Goal: Information Seeking & Learning: Learn about a topic

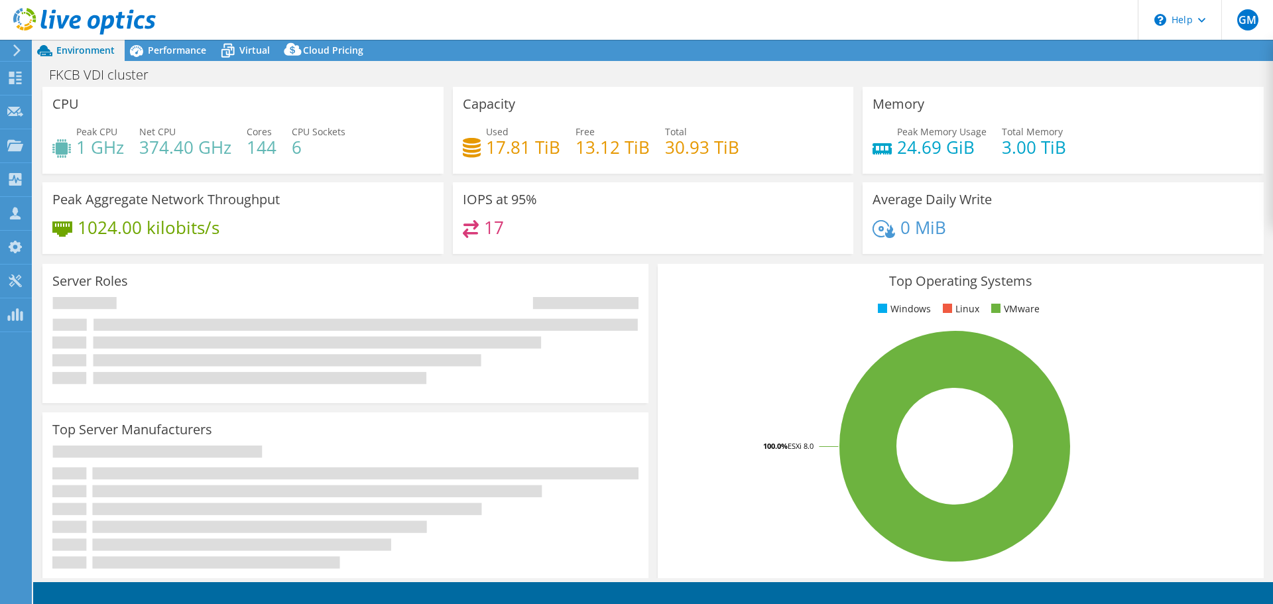
select select "USD"
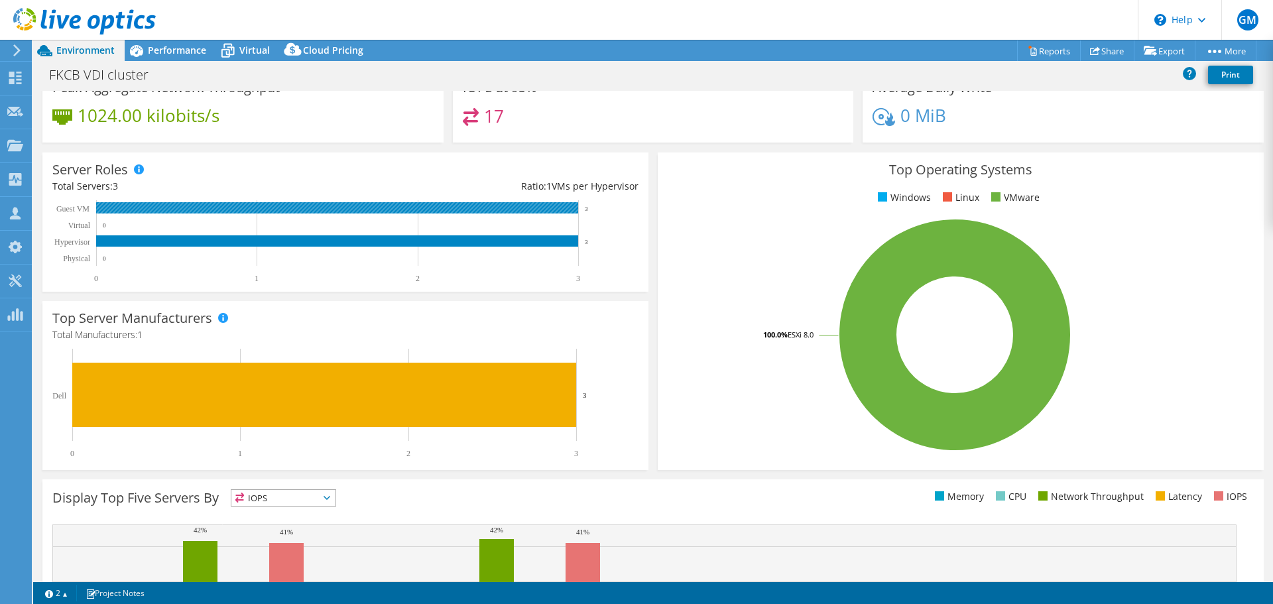
scroll to position [133, 0]
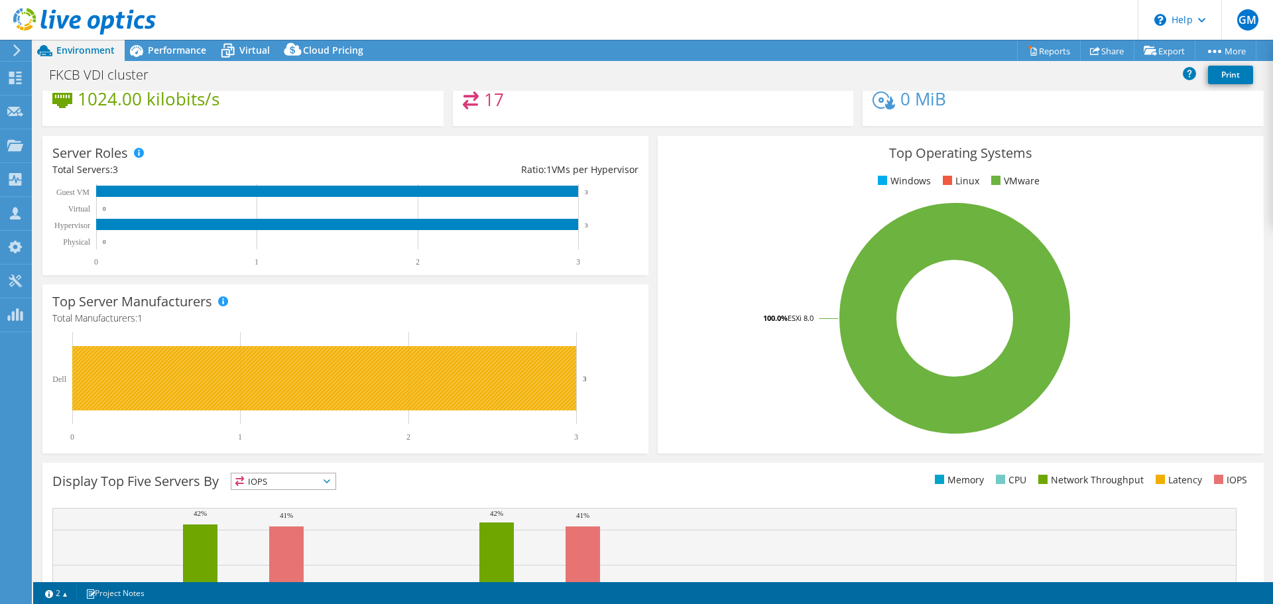
click at [162, 361] on rect at bounding box center [324, 378] width 504 height 64
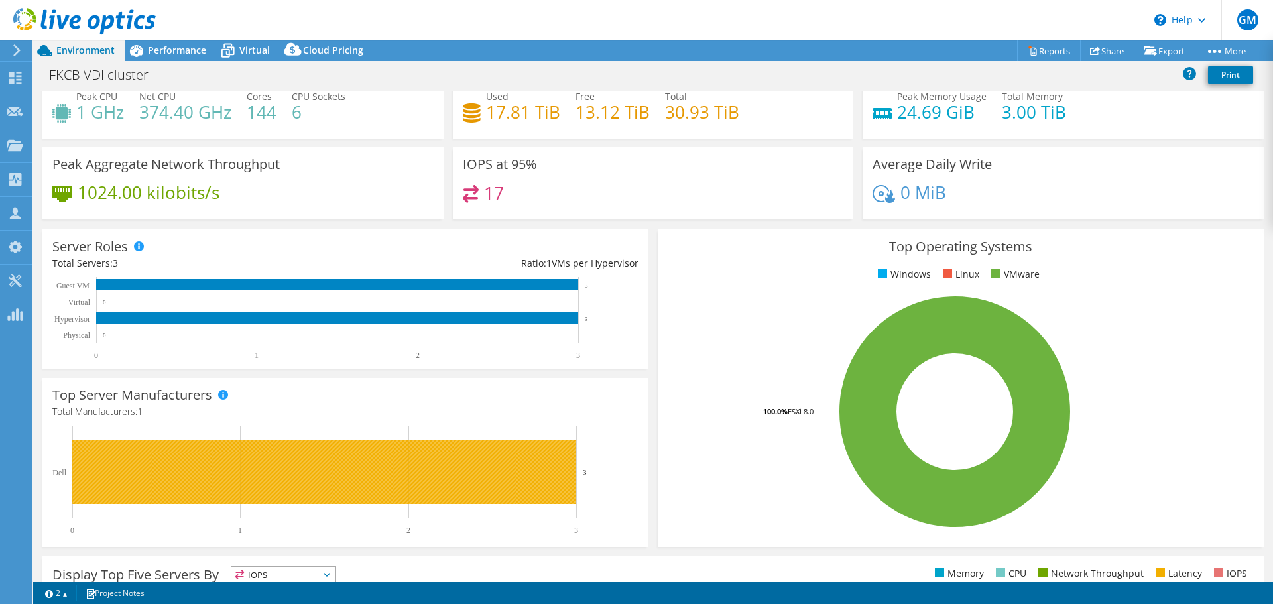
scroll to position [0, 0]
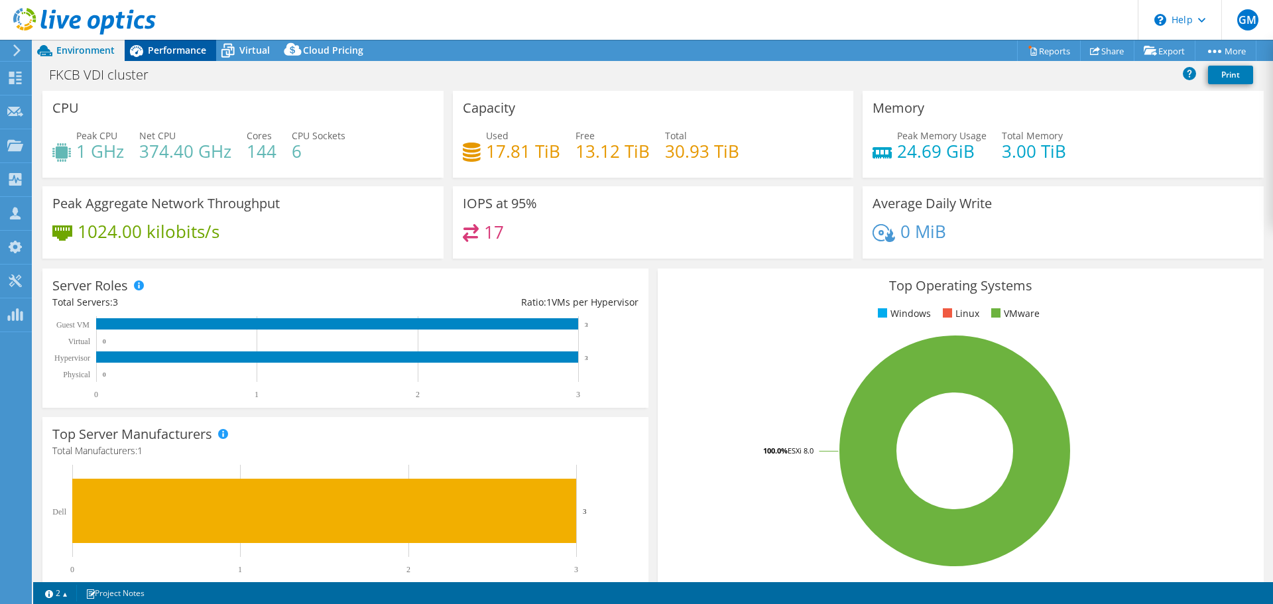
click at [180, 49] on span "Performance" at bounding box center [177, 50] width 58 height 13
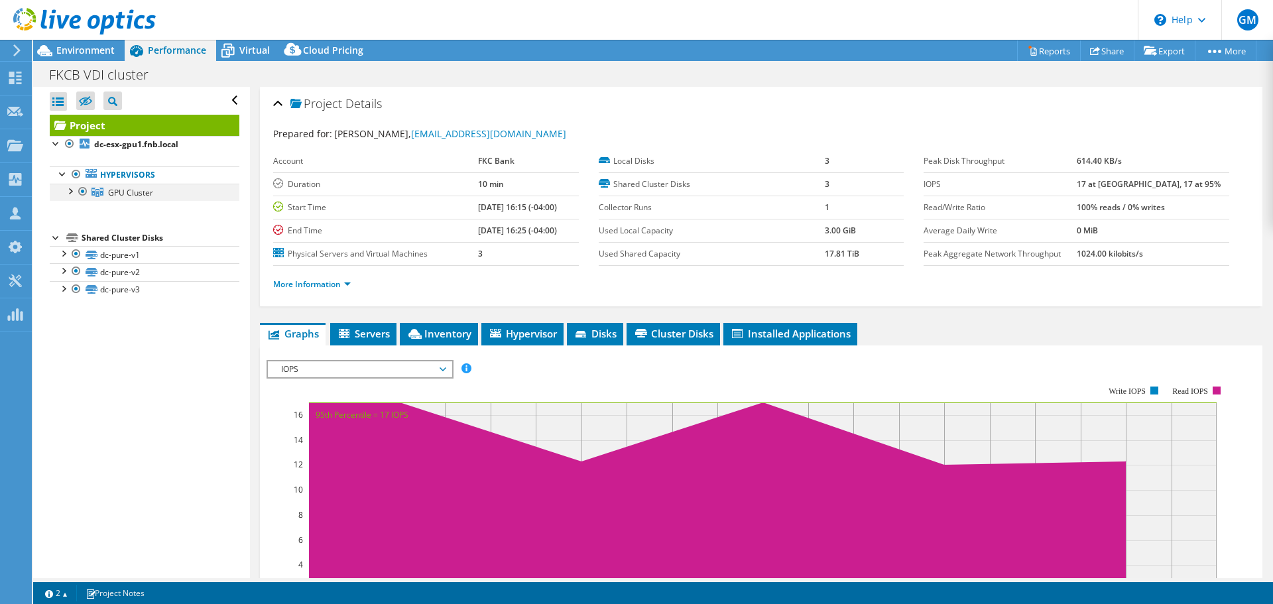
click at [69, 191] on div at bounding box center [69, 190] width 13 height 13
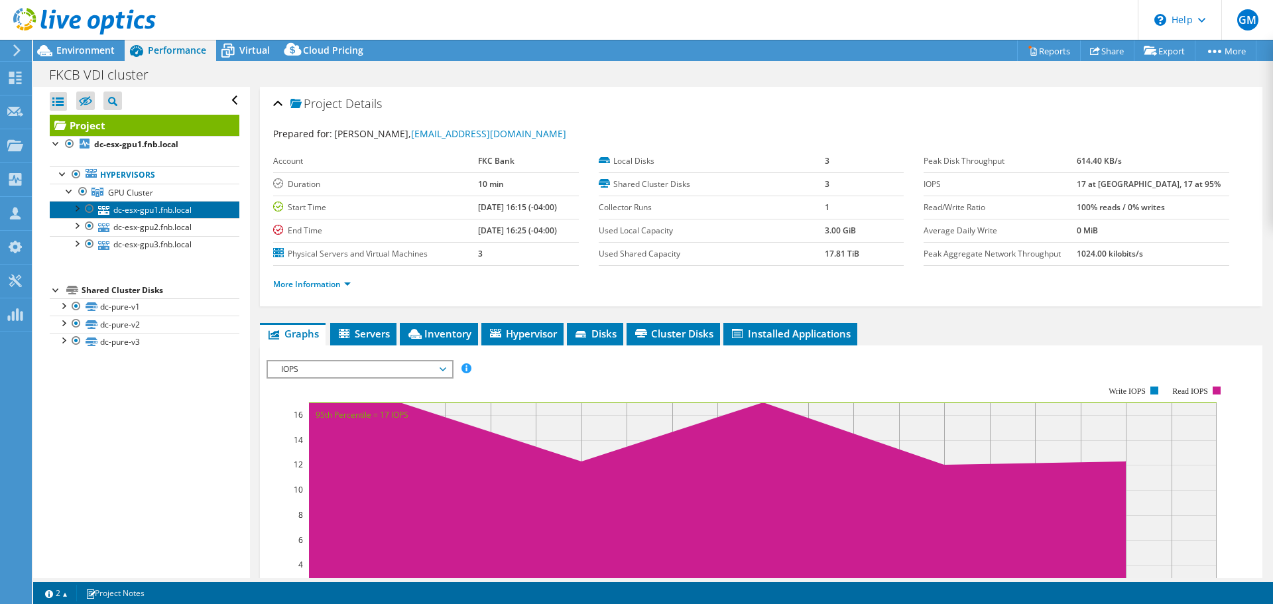
click at [142, 213] on link "dc-esx-gpu1.fnb.local" at bounding box center [145, 209] width 190 height 17
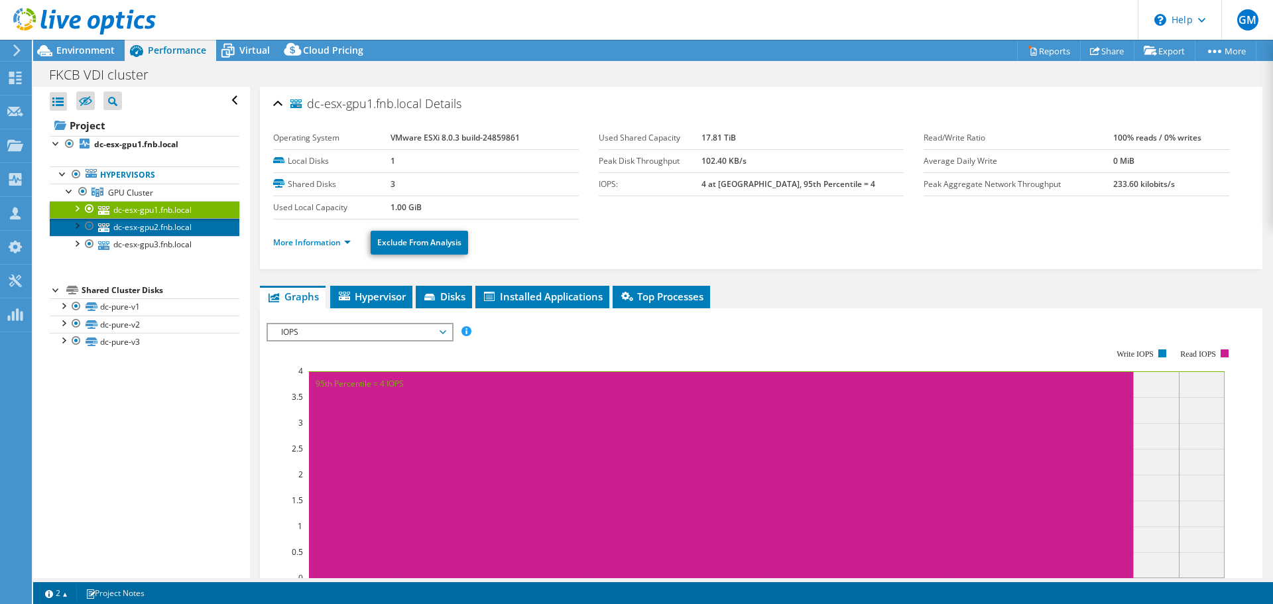
click at [186, 227] on link "dc-esx-gpu2.fnb.local" at bounding box center [145, 226] width 190 height 17
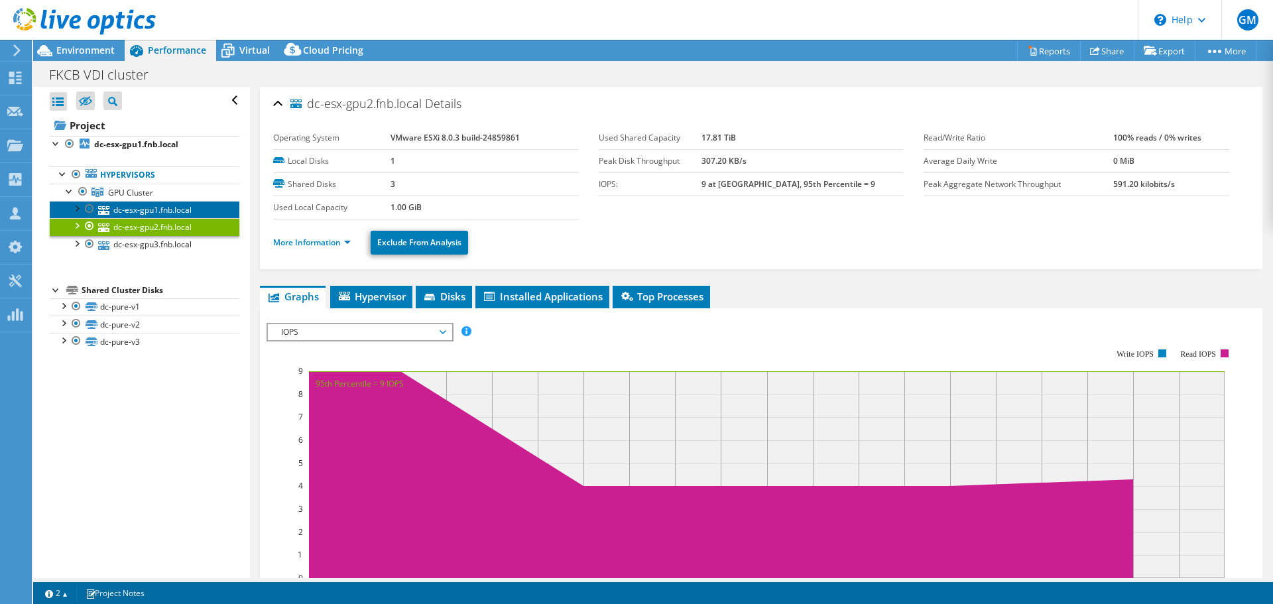
click at [181, 212] on link "dc-esx-gpu1.fnb.local" at bounding box center [145, 209] width 190 height 17
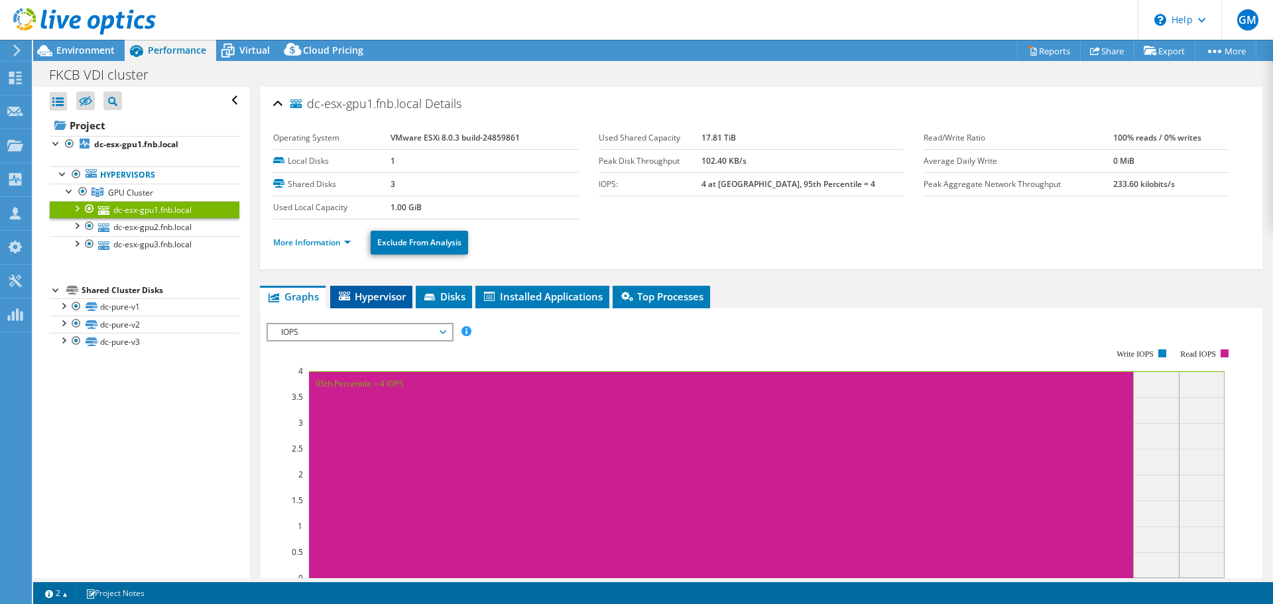
click at [403, 291] on span "Hypervisor" at bounding box center [371, 296] width 69 height 13
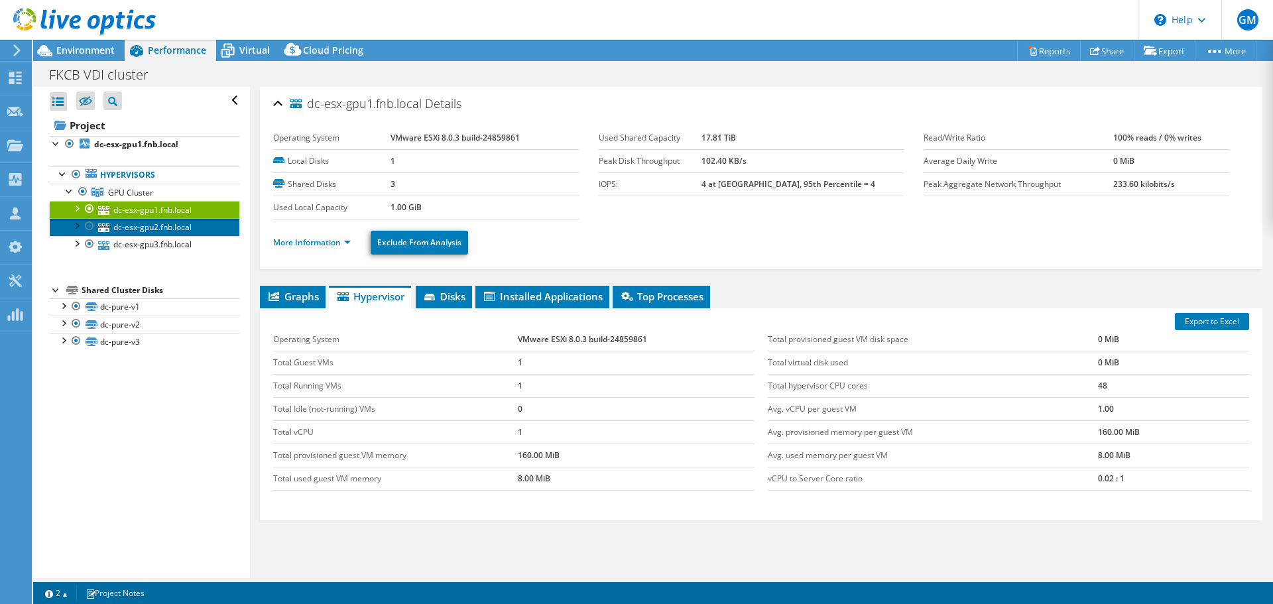
click at [198, 231] on link "dc-esx-gpu2.fnb.local" at bounding box center [145, 226] width 190 height 17
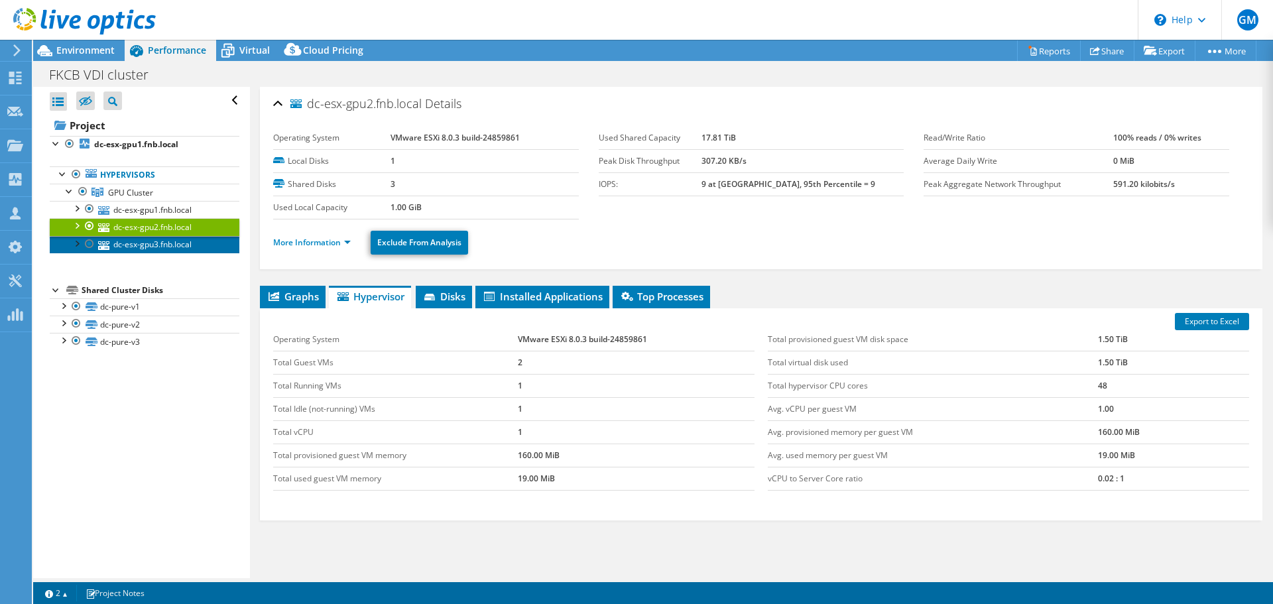
click at [198, 249] on link "dc-esx-gpu3.fnb.local" at bounding box center [145, 244] width 190 height 17
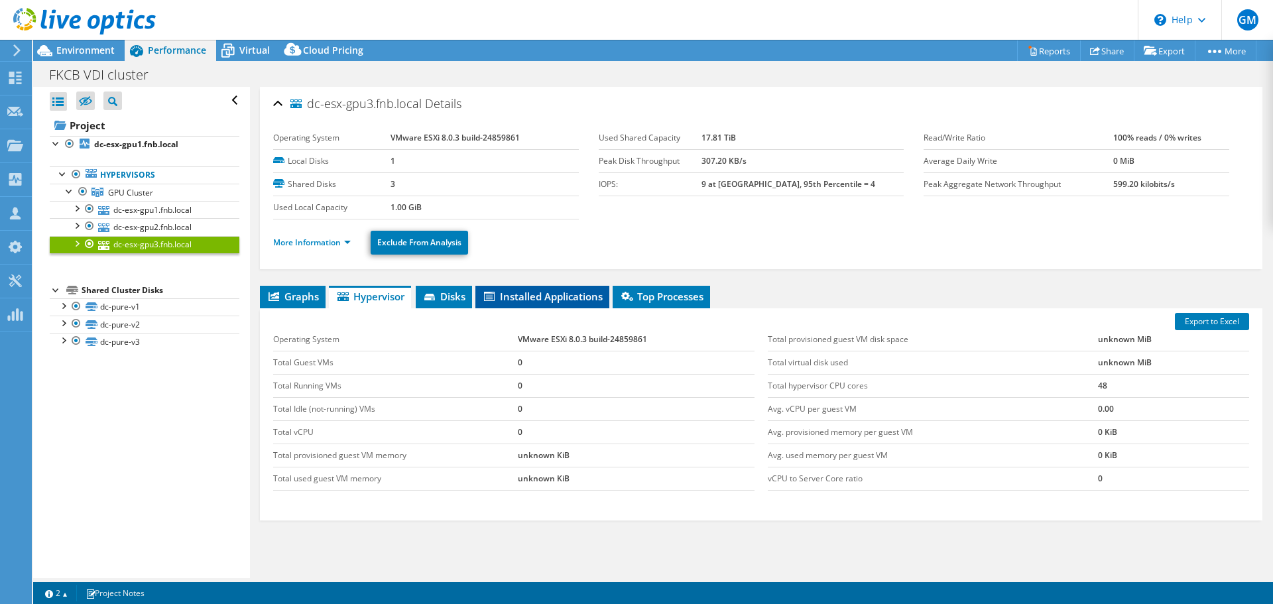
click at [511, 301] on span "Installed Applications" at bounding box center [542, 296] width 121 height 13
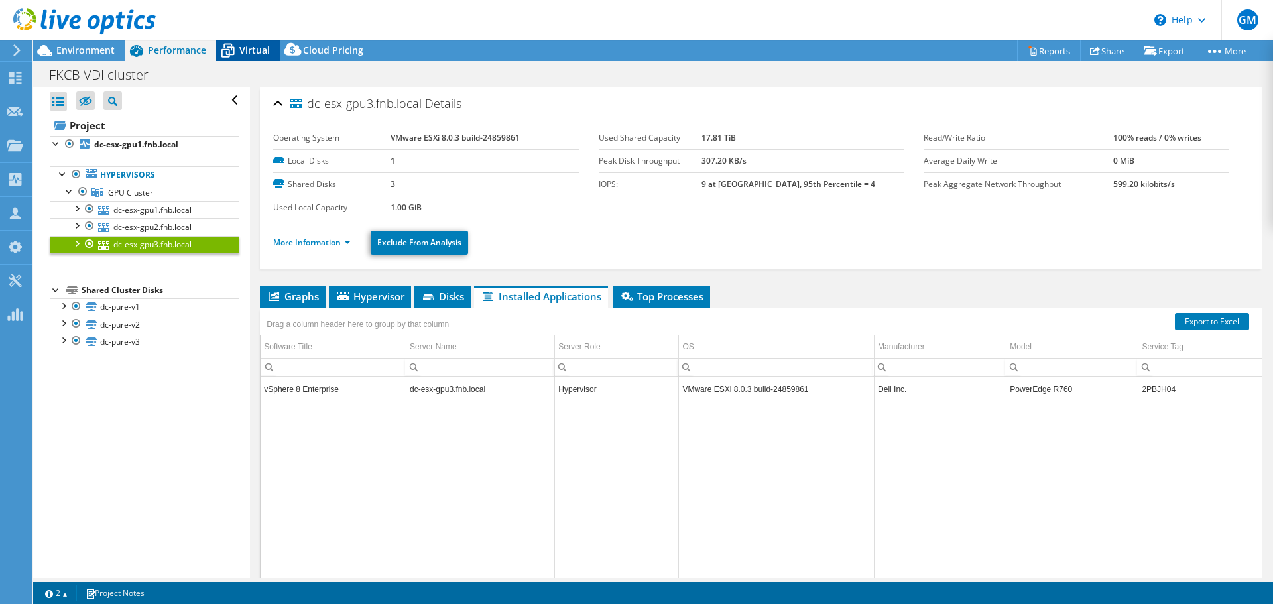
click at [259, 54] on span "Virtual" at bounding box center [254, 50] width 31 height 13
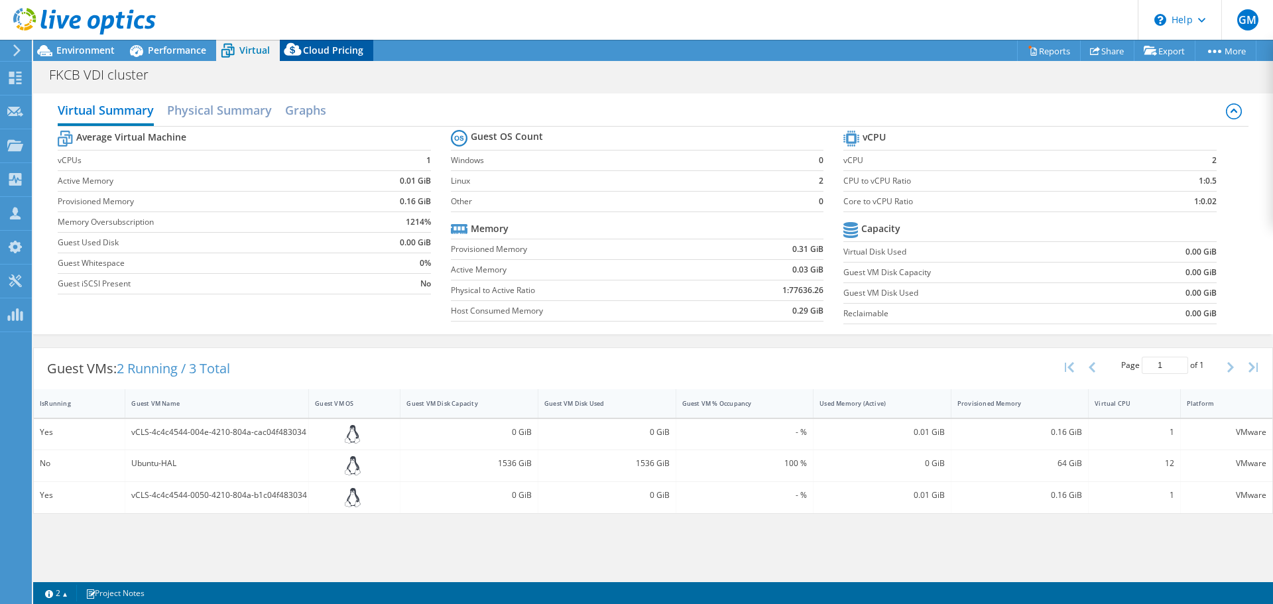
click at [300, 54] on icon at bounding box center [293, 52] width 27 height 27
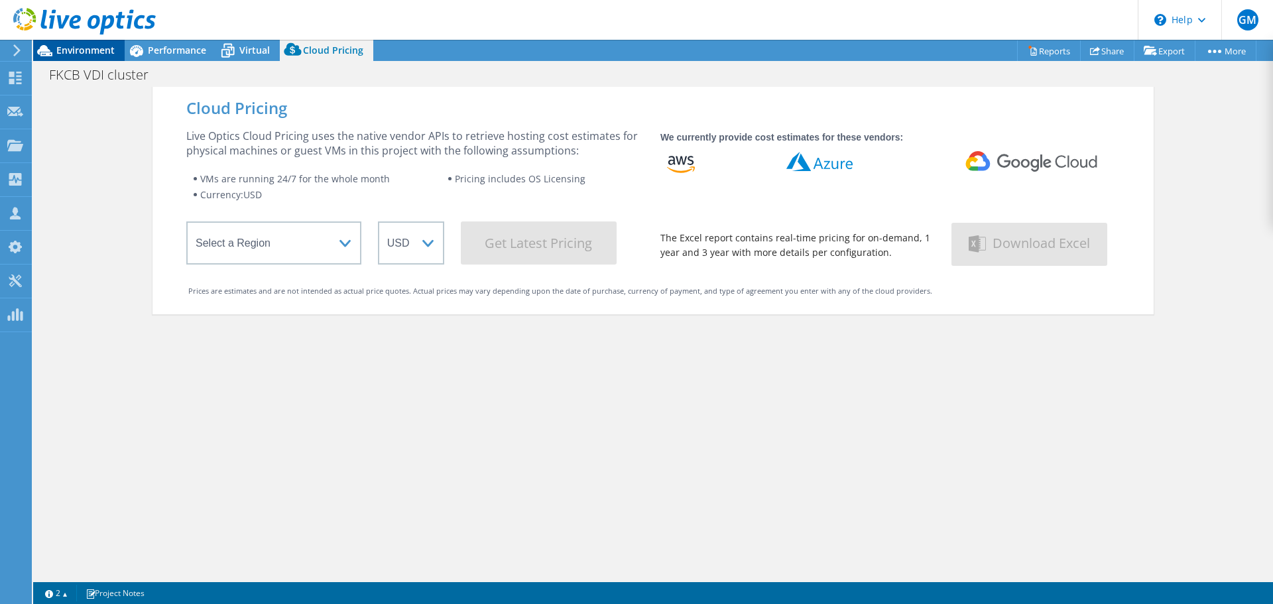
click at [81, 52] on span "Environment" at bounding box center [85, 50] width 58 height 13
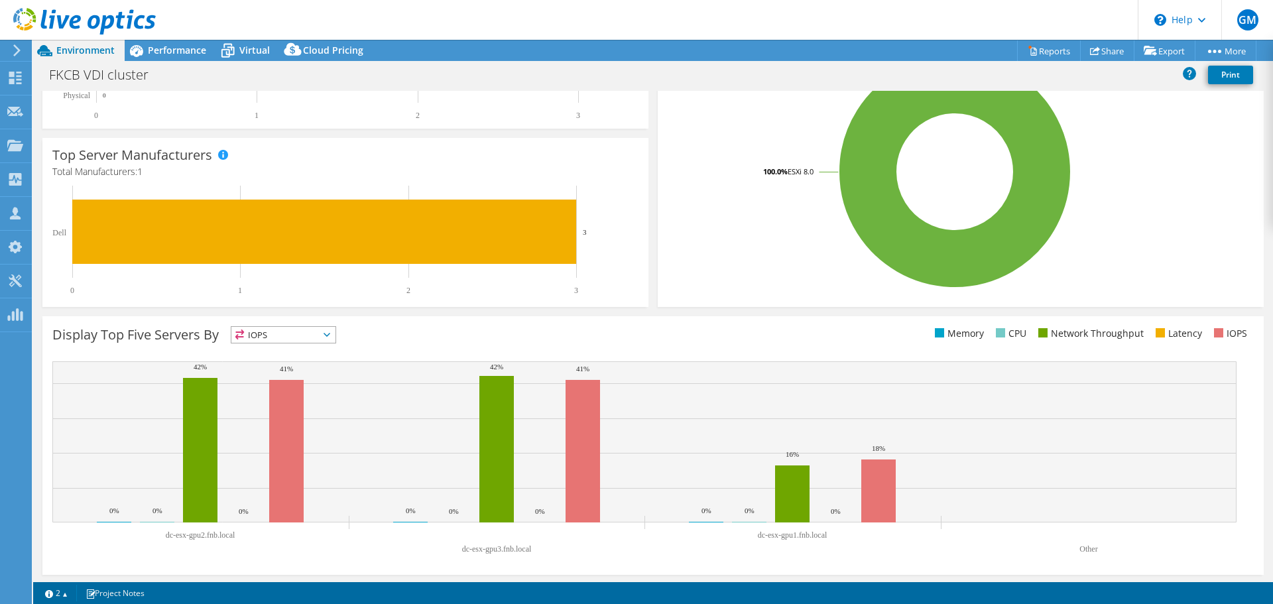
scroll to position [281, 0]
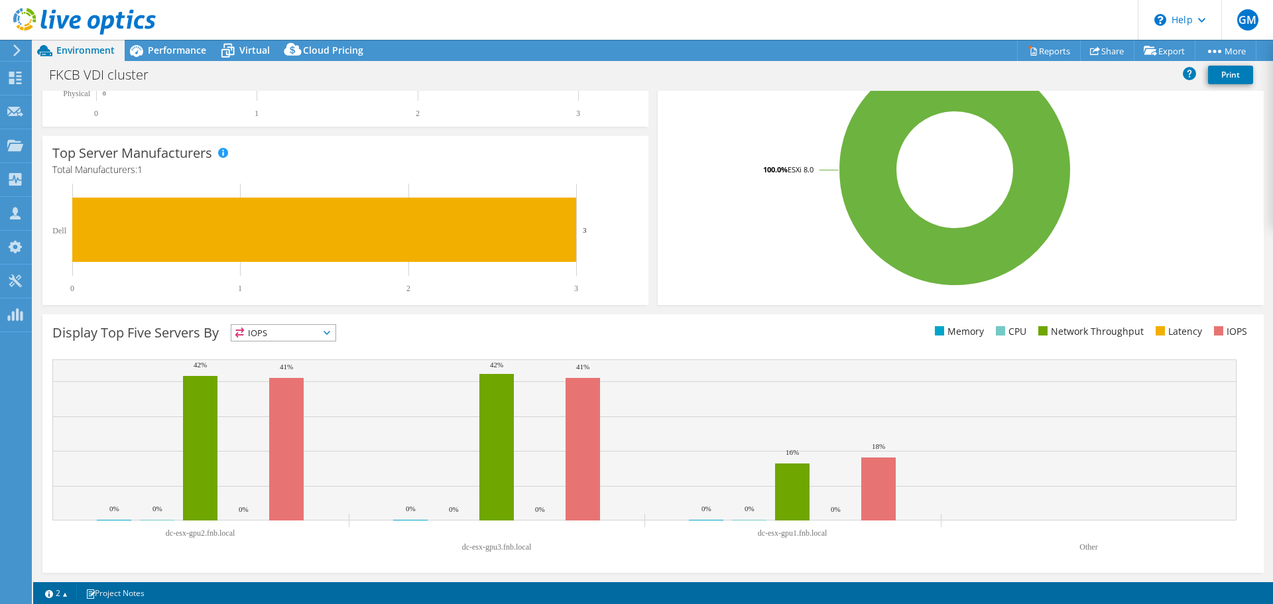
click at [329, 332] on icon at bounding box center [327, 333] width 7 height 4
click at [298, 375] on li "Memory" at bounding box center [283, 368] width 104 height 19
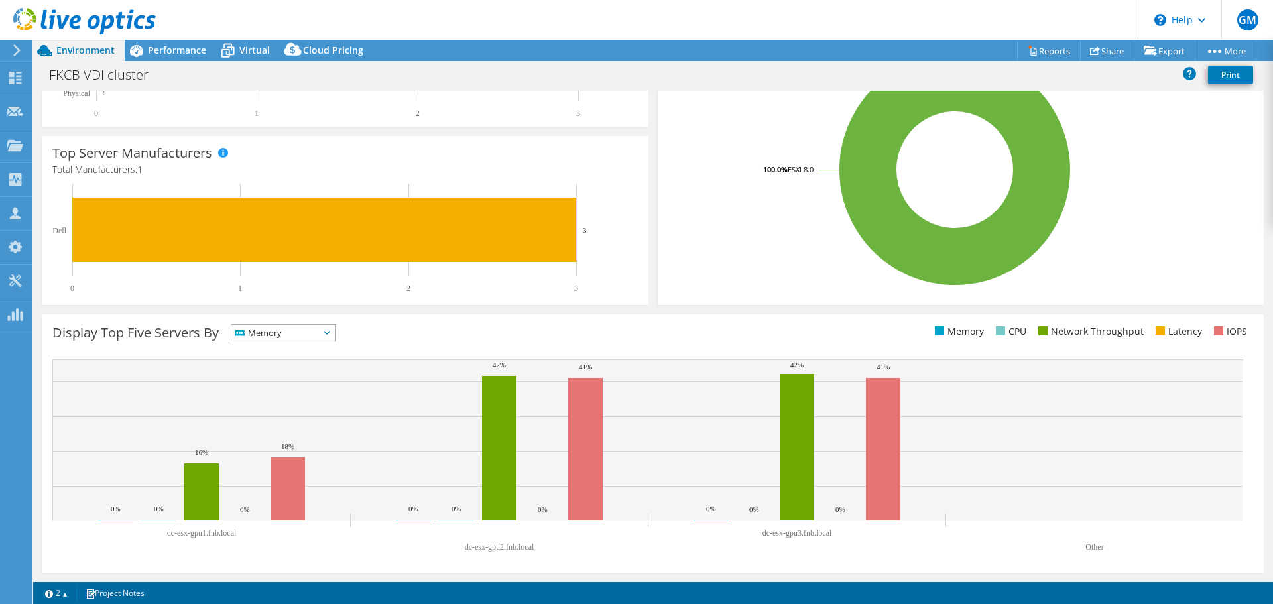
click at [336, 338] on span "Memory" at bounding box center [283, 333] width 104 height 16
click at [316, 380] on li "CPU" at bounding box center [283, 387] width 104 height 19
click at [336, 330] on span "CPU" at bounding box center [283, 333] width 104 height 16
click at [292, 421] on li "Latency" at bounding box center [283, 424] width 104 height 19
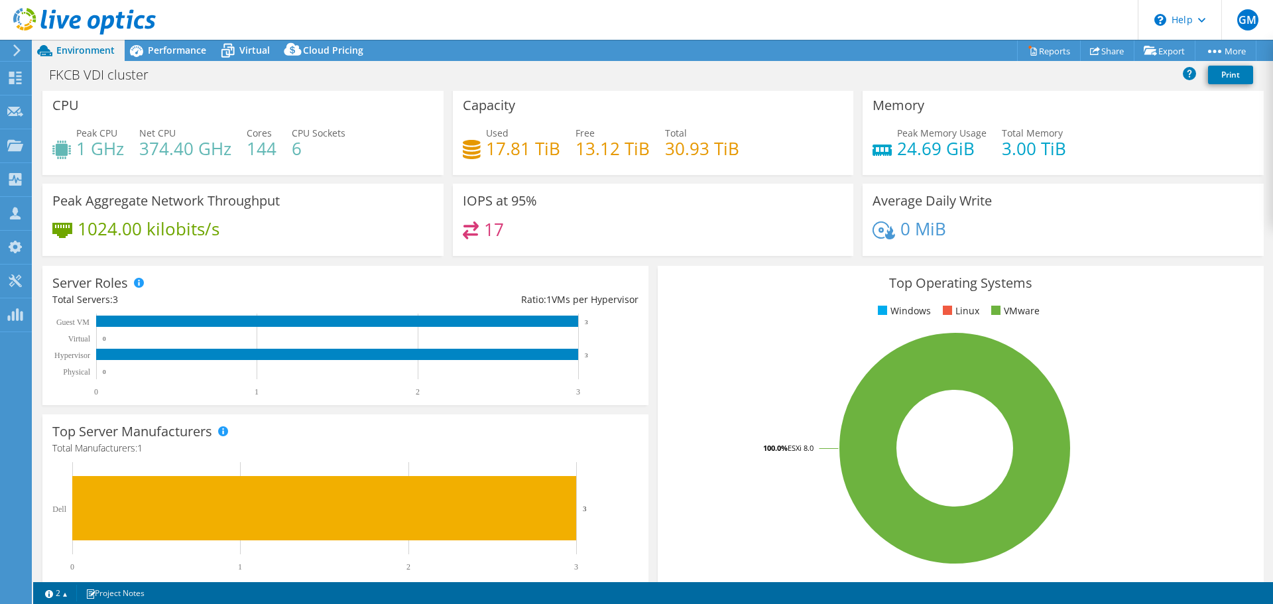
scroll to position [0, 0]
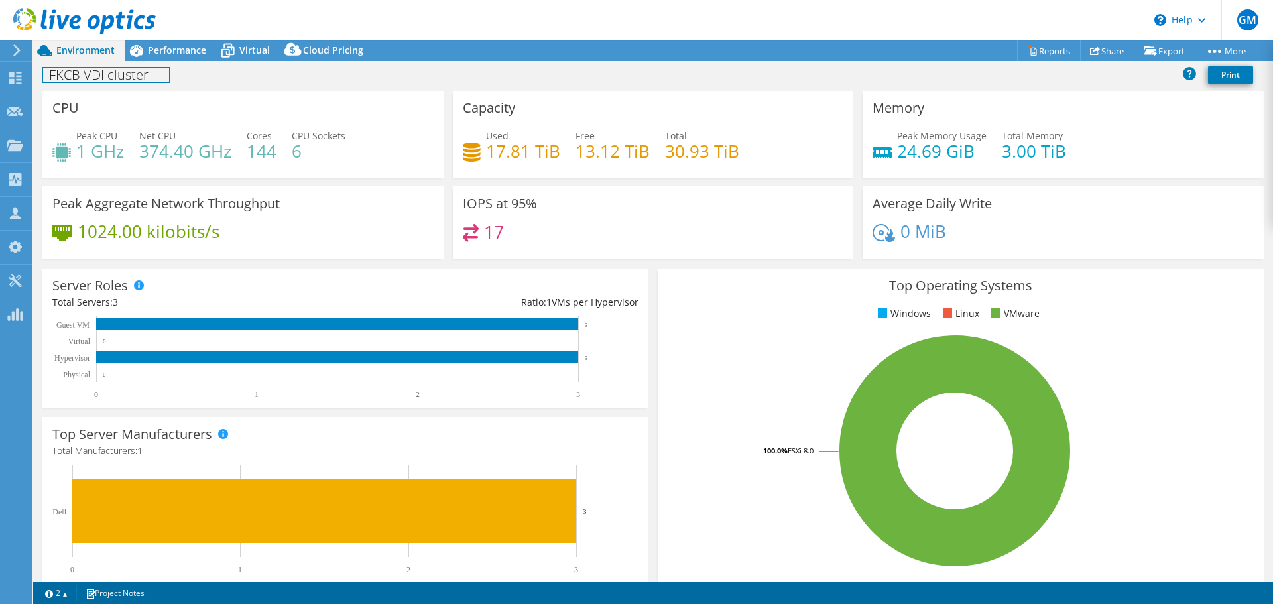
click at [170, 64] on div "FKCB VDI cluster Print" at bounding box center [653, 74] width 1240 height 25
click at [170, 57] on div "Performance" at bounding box center [171, 50] width 92 height 21
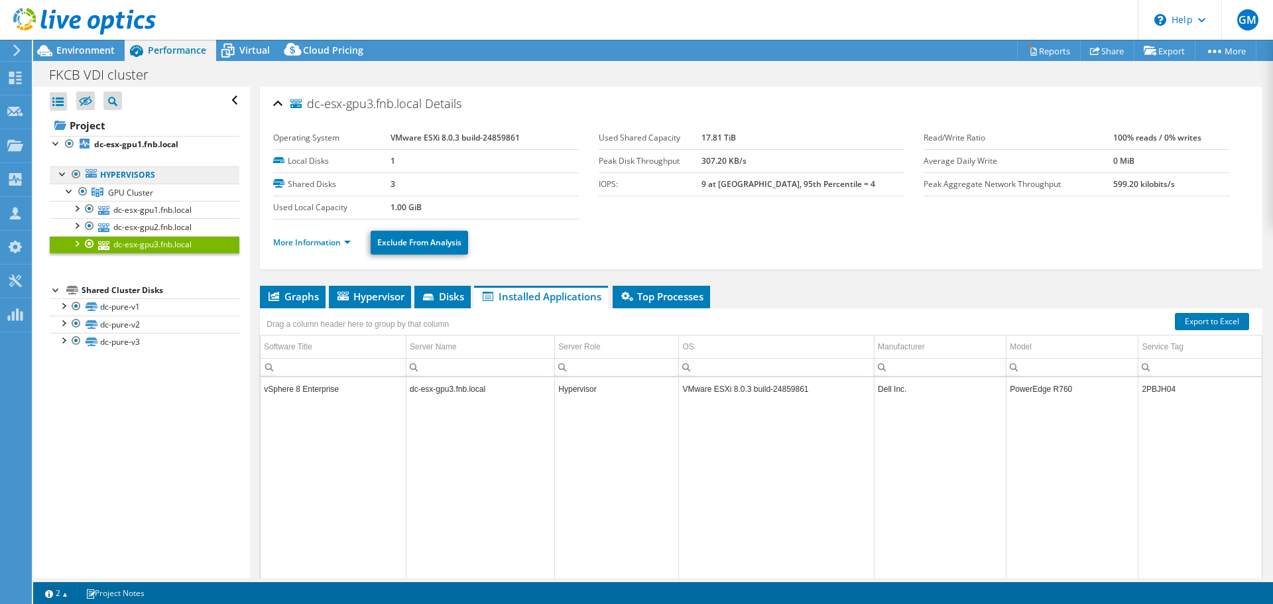
click at [212, 166] on link "Hypervisors" at bounding box center [145, 174] width 190 height 17
click at [133, 179] on link "Hypervisors" at bounding box center [145, 174] width 190 height 17
click at [61, 176] on div at bounding box center [62, 172] width 13 height 13
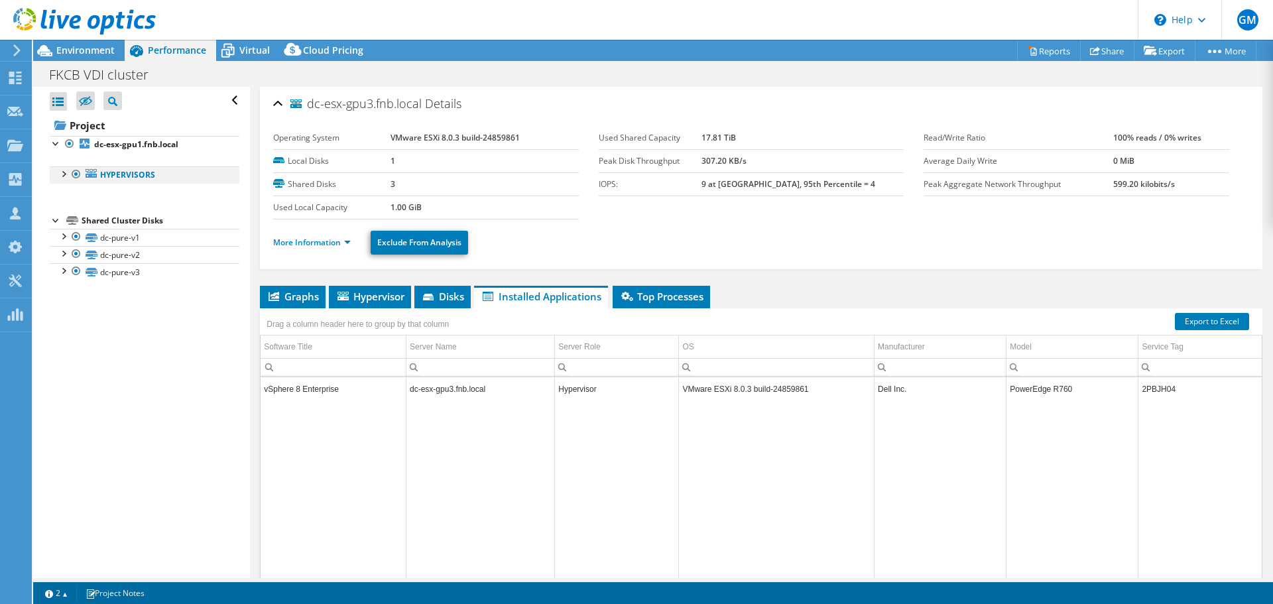
click at [61, 176] on div at bounding box center [62, 172] width 13 height 13
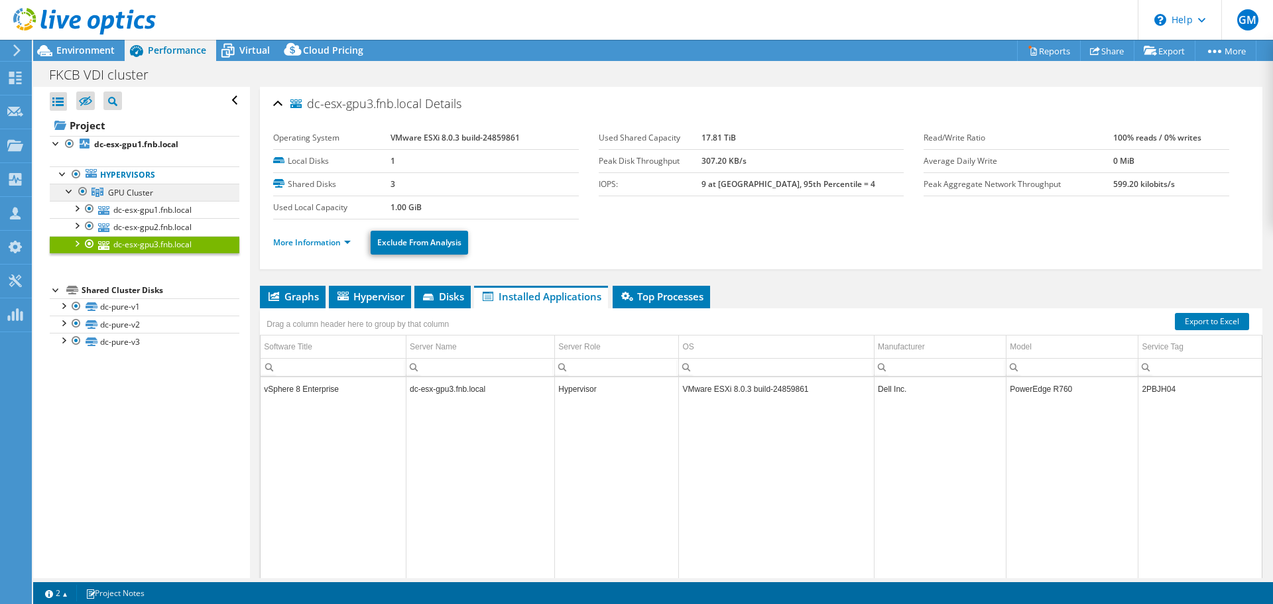
click at [131, 185] on link "GPU Cluster" at bounding box center [145, 192] width 190 height 17
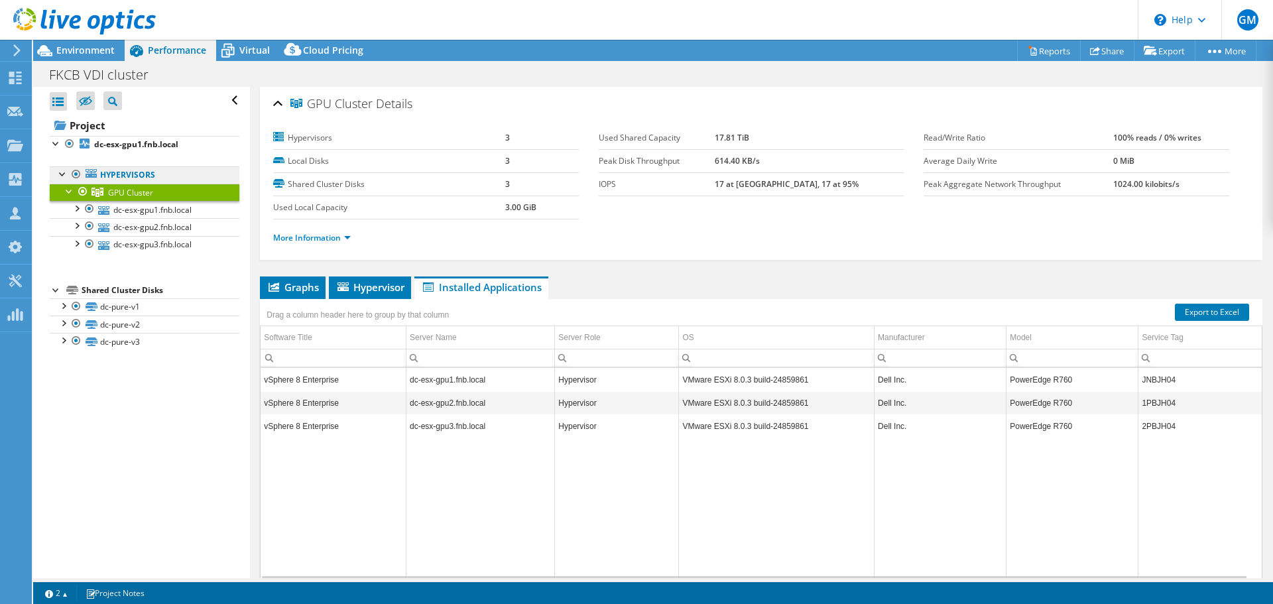
click at [132, 174] on link "Hypervisors" at bounding box center [145, 174] width 190 height 17
click at [184, 177] on link "Hypervisors" at bounding box center [145, 174] width 190 height 17
click at [346, 235] on link "More Information" at bounding box center [312, 237] width 78 height 11
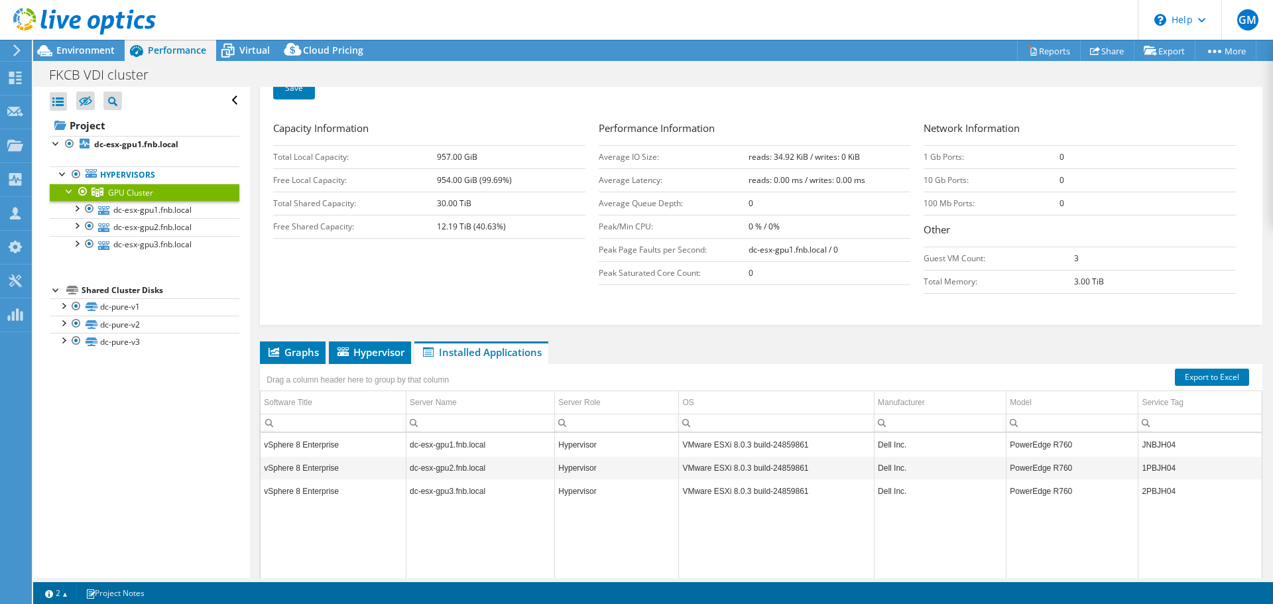
scroll to position [332, 0]
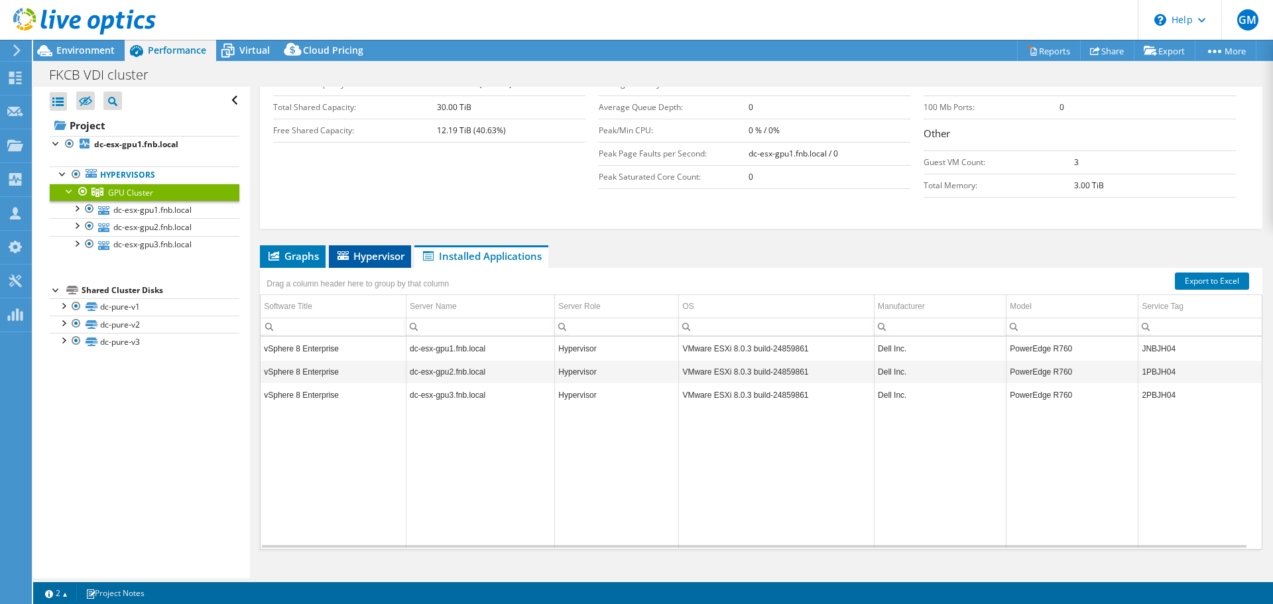
click at [368, 255] on span "Hypervisor" at bounding box center [370, 255] width 69 height 13
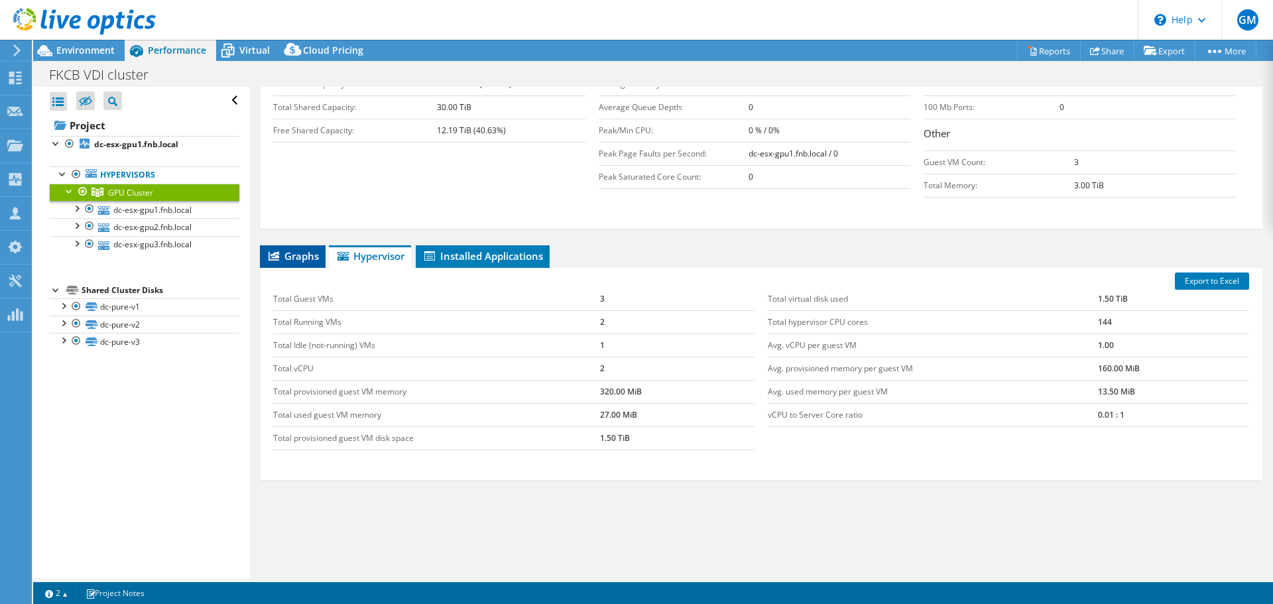
click at [306, 255] on span "Graphs" at bounding box center [293, 255] width 52 height 13
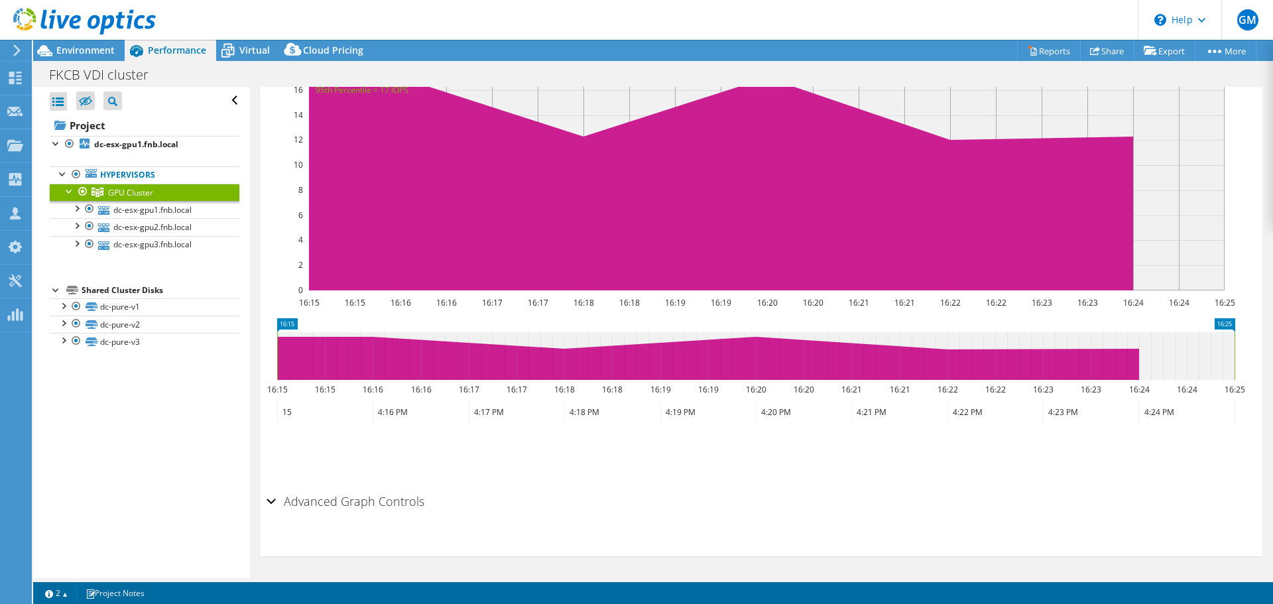
scroll to position [580, 0]
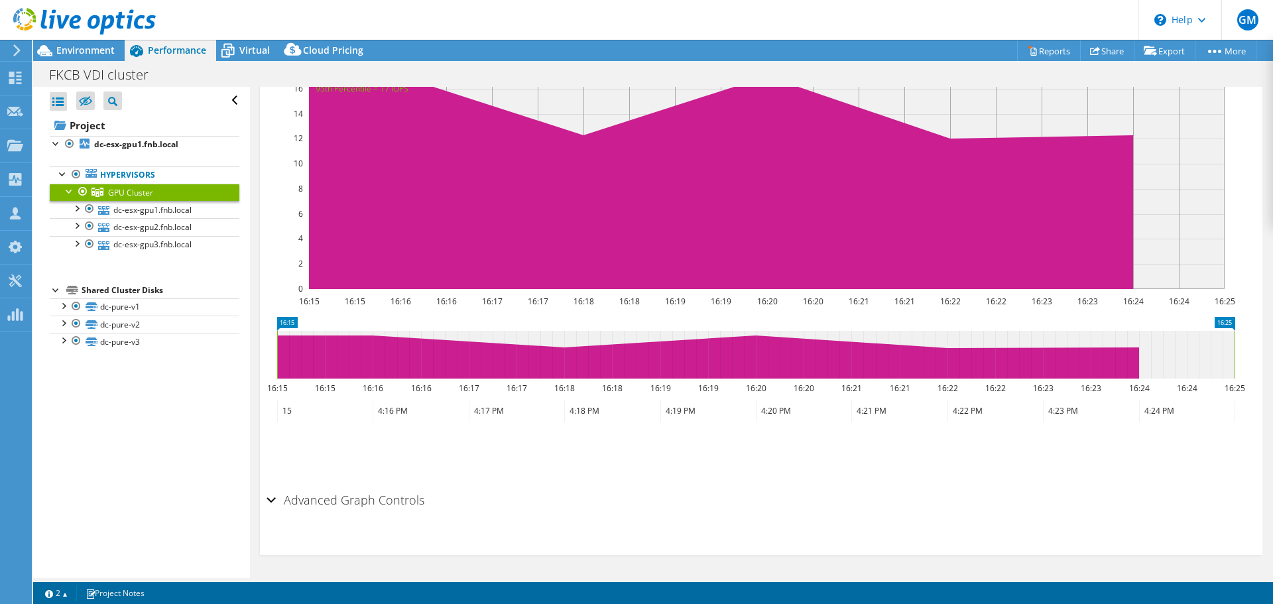
click at [273, 495] on div "Advanced Graph Controls" at bounding box center [761, 501] width 989 height 29
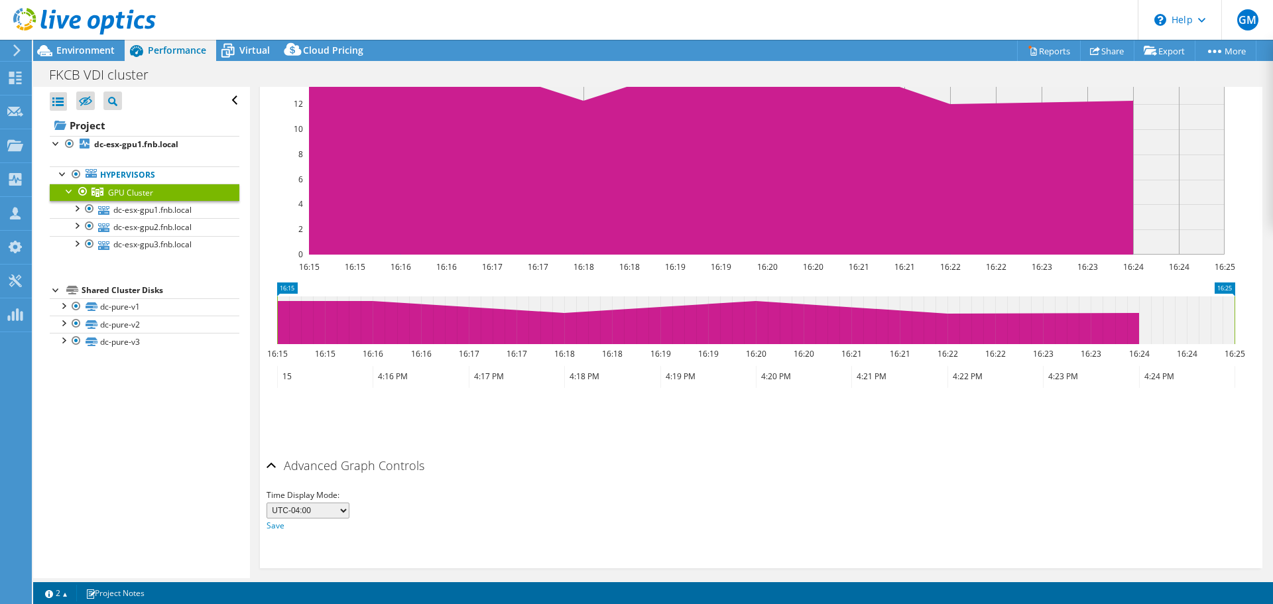
scroll to position [633, 0]
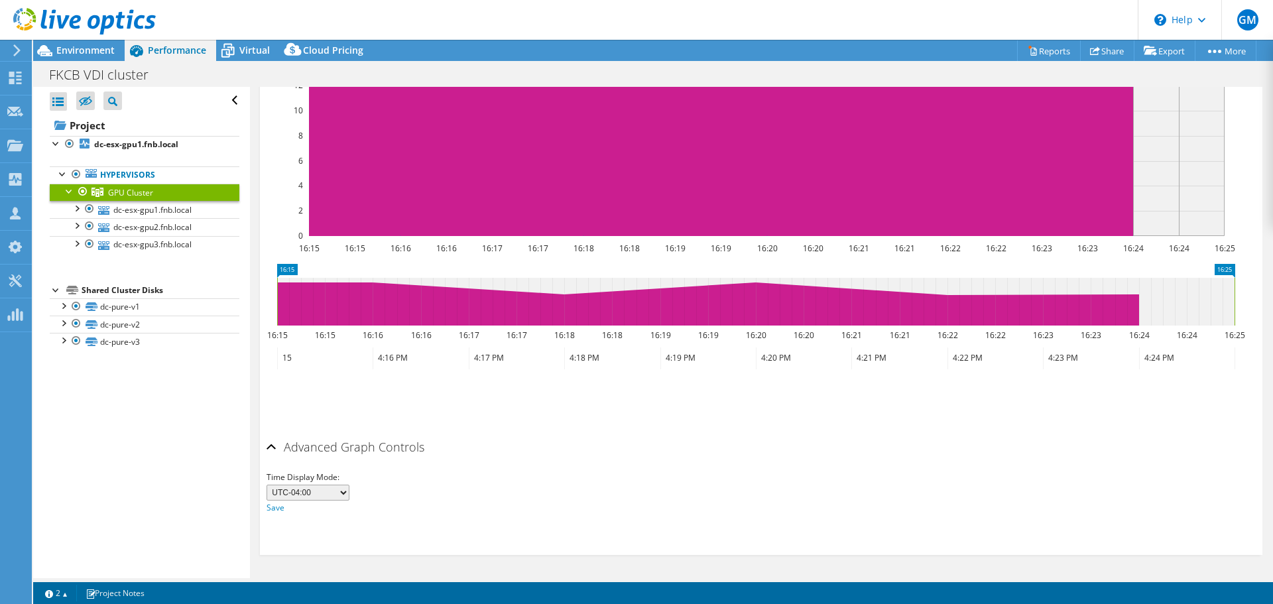
click at [347, 492] on select "UTC-12:00 UTC-11:00 UTC-10:00 UTC-09:30 UTC-09:00 UTC-08:00 UTC-07:00 UTC-06:00…" at bounding box center [308, 493] width 83 height 16
select select "-120"
click at [267, 485] on select "UTC-12:00 UTC-11:00 UTC-10:00 UTC-09:30 UTC-09:00 UTC-08:00 UTC-07:00 UTC-06:00…" at bounding box center [308, 493] width 83 height 16
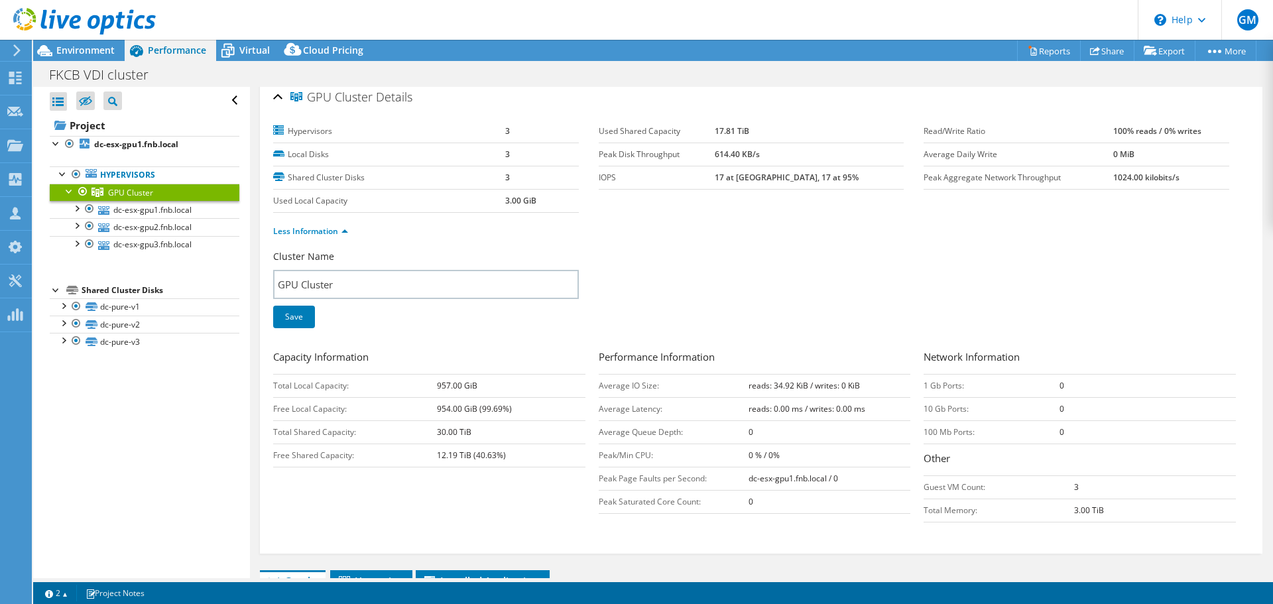
scroll to position [0, 0]
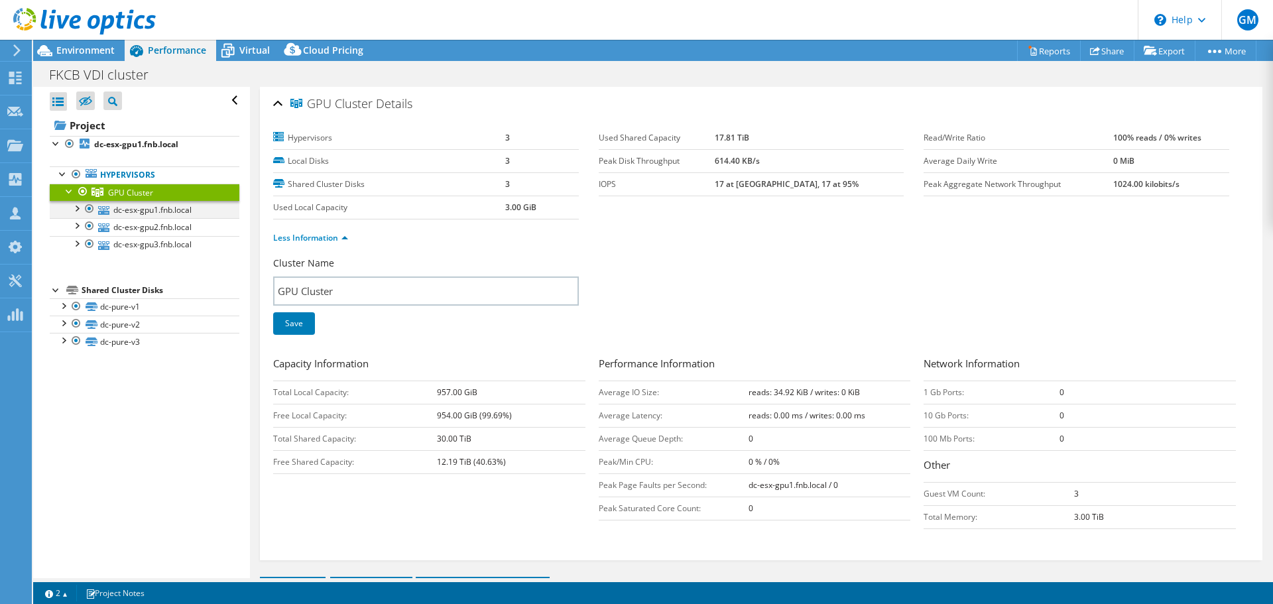
click at [76, 211] on div at bounding box center [76, 207] width 13 height 13
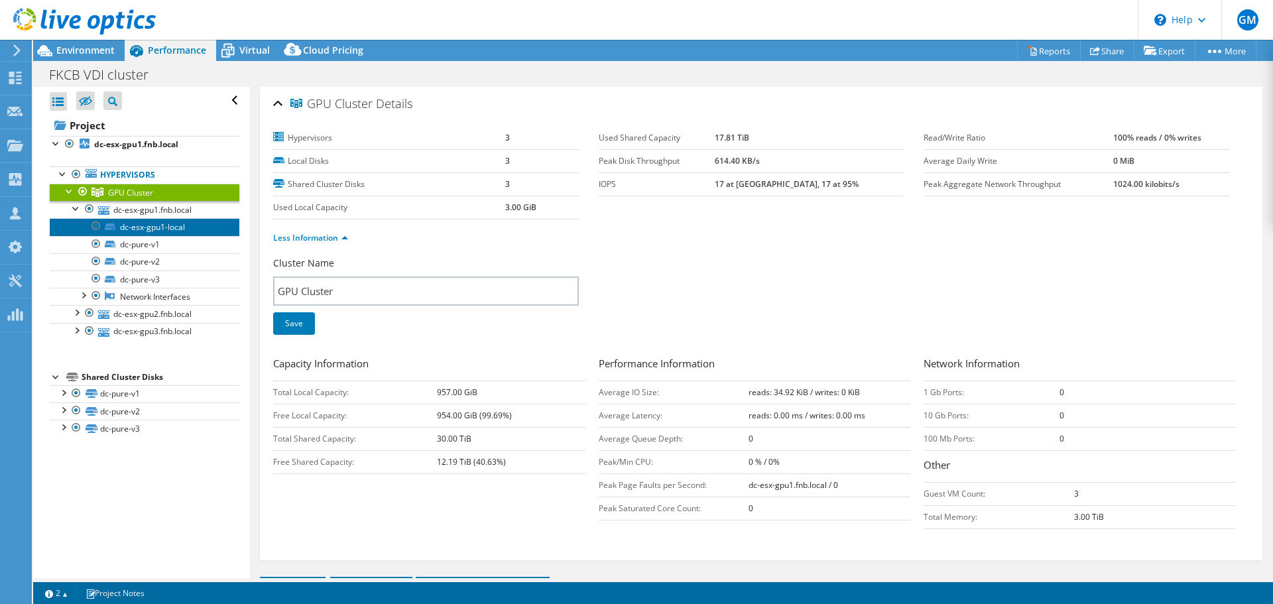
click at [130, 226] on link "dc-esx-gpu1-local" at bounding box center [145, 226] width 190 height 17
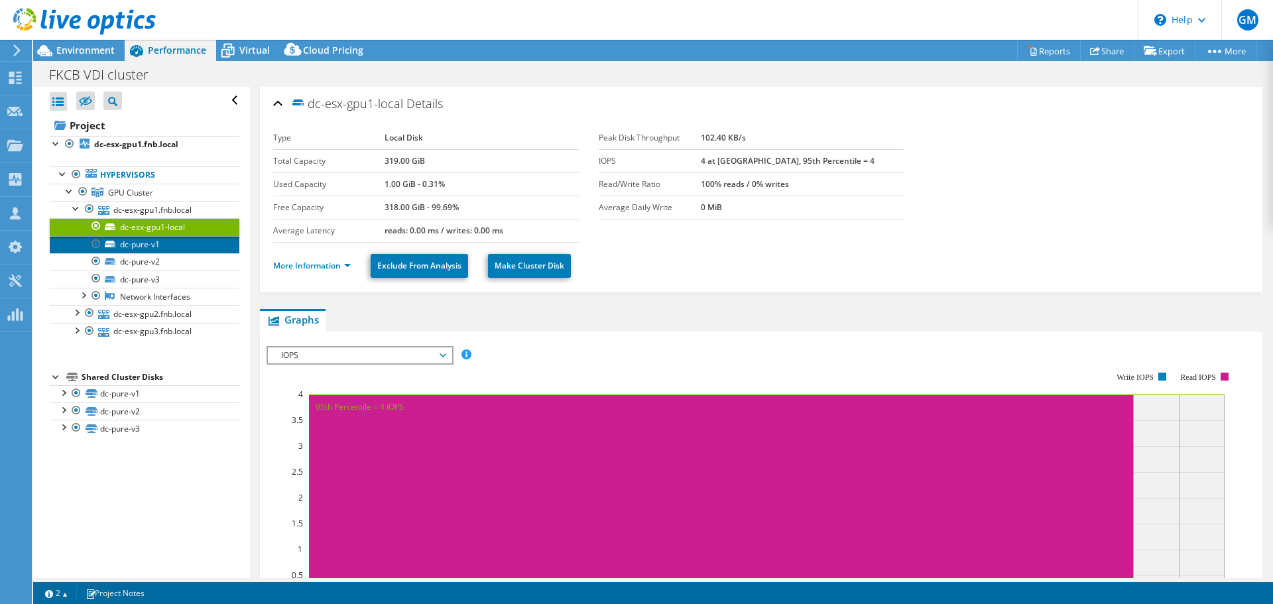
click at [139, 247] on link "dc-pure-v1" at bounding box center [145, 244] width 190 height 17
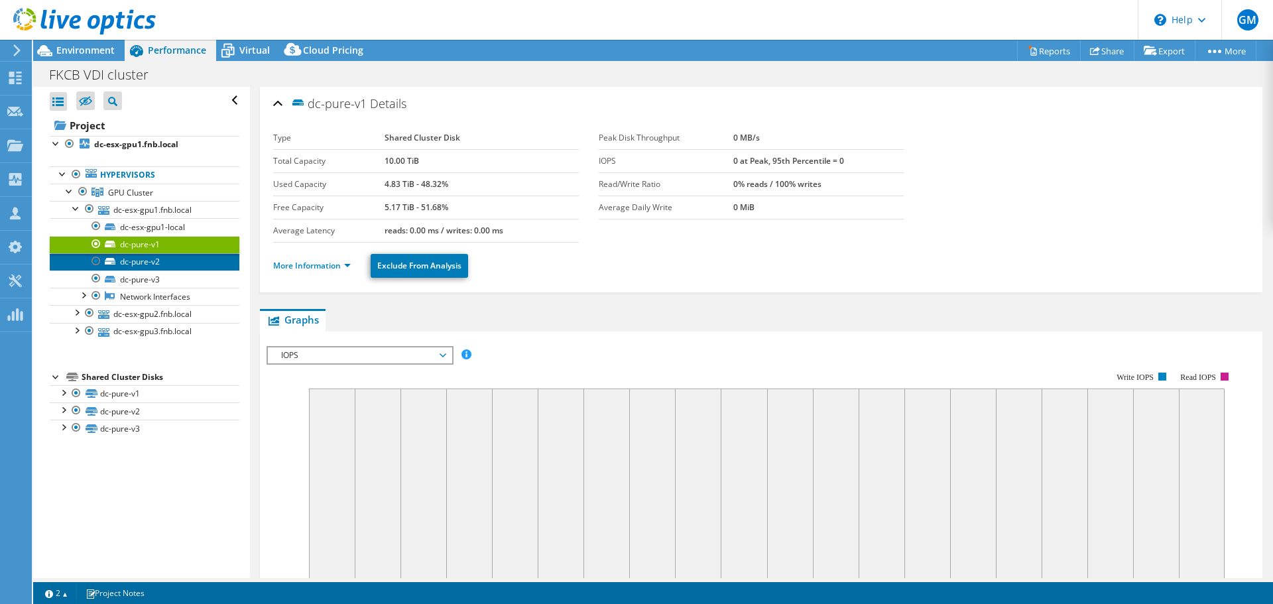
click at [140, 261] on link "dc-pure-v2" at bounding box center [145, 261] width 190 height 17
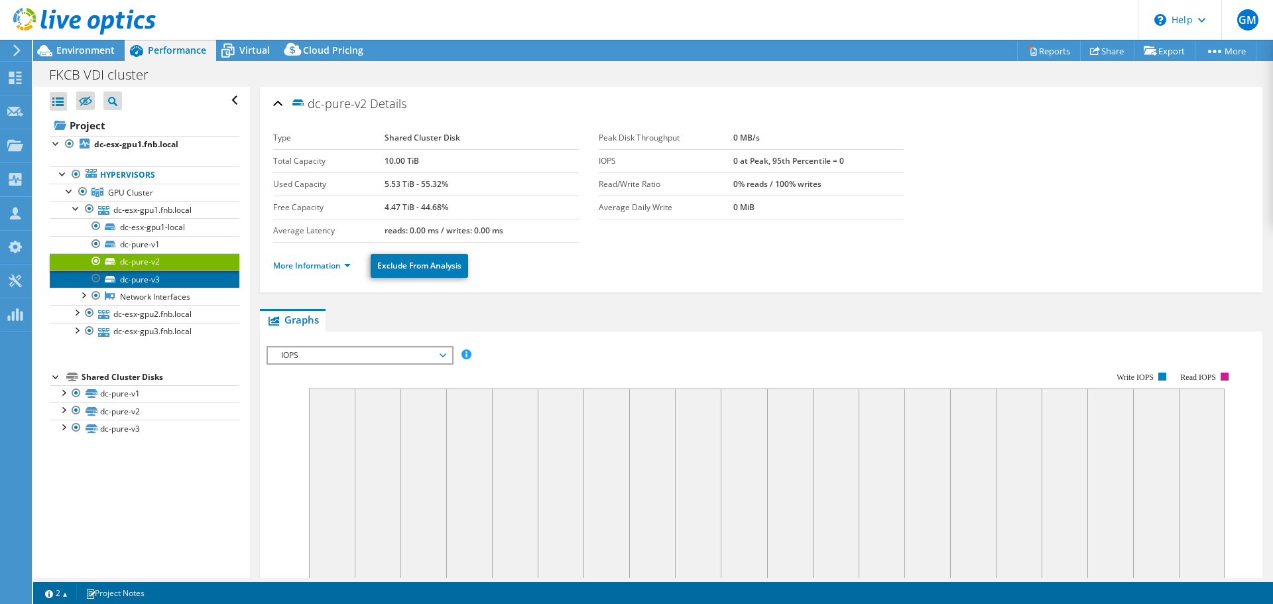
click at [143, 277] on link "dc-pure-v3" at bounding box center [145, 279] width 190 height 17
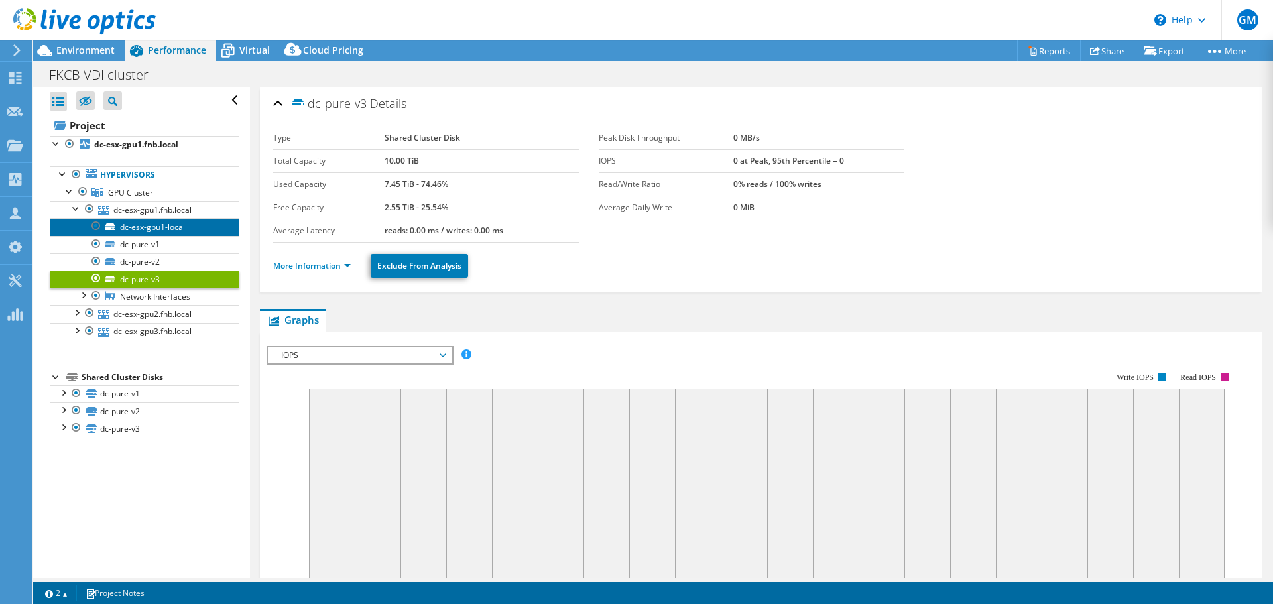
click at [149, 223] on link "dc-esx-gpu1-local" at bounding box center [145, 226] width 190 height 17
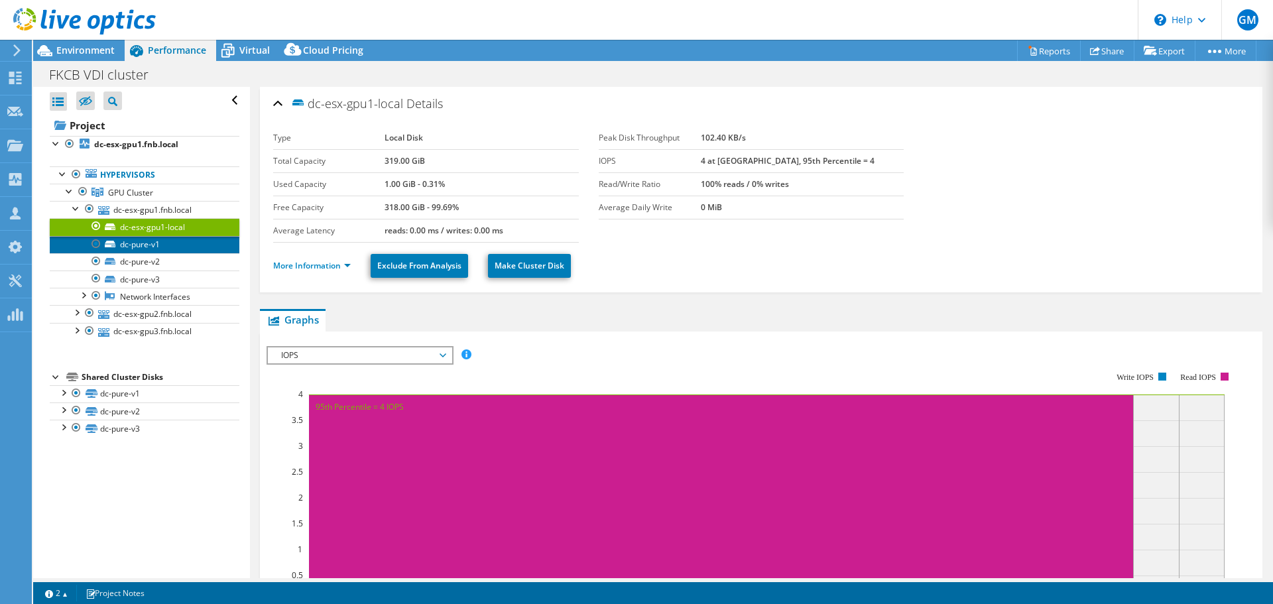
click at [172, 244] on link "dc-pure-v1" at bounding box center [145, 244] width 190 height 17
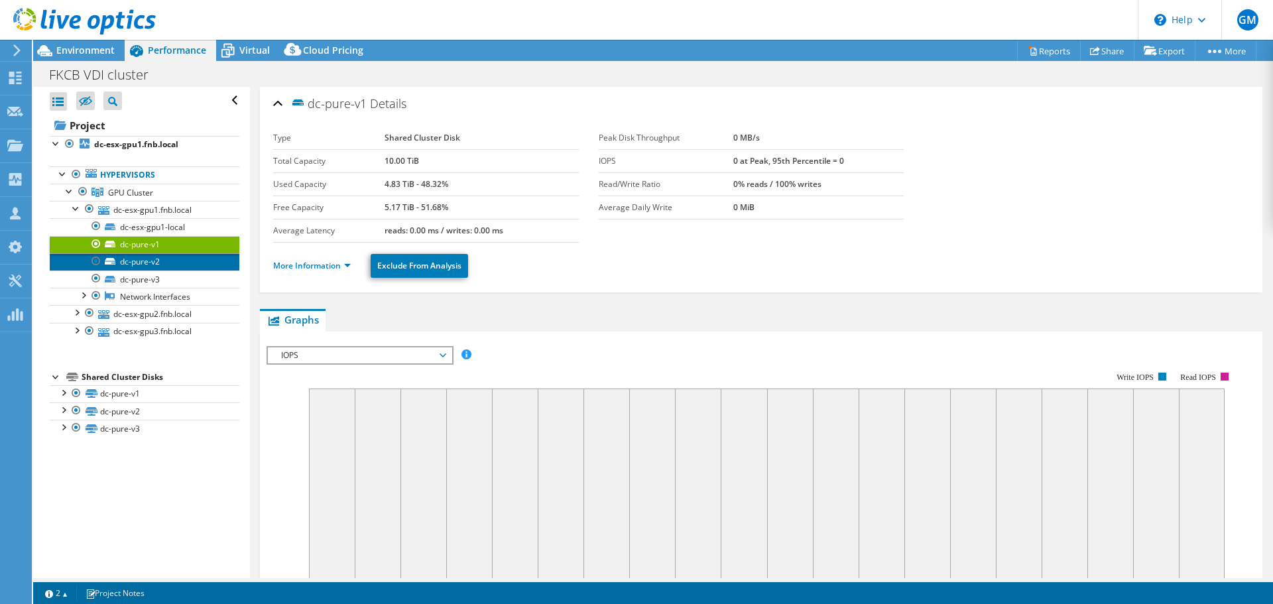
click at [172, 262] on link "dc-pure-v2" at bounding box center [145, 261] width 190 height 17
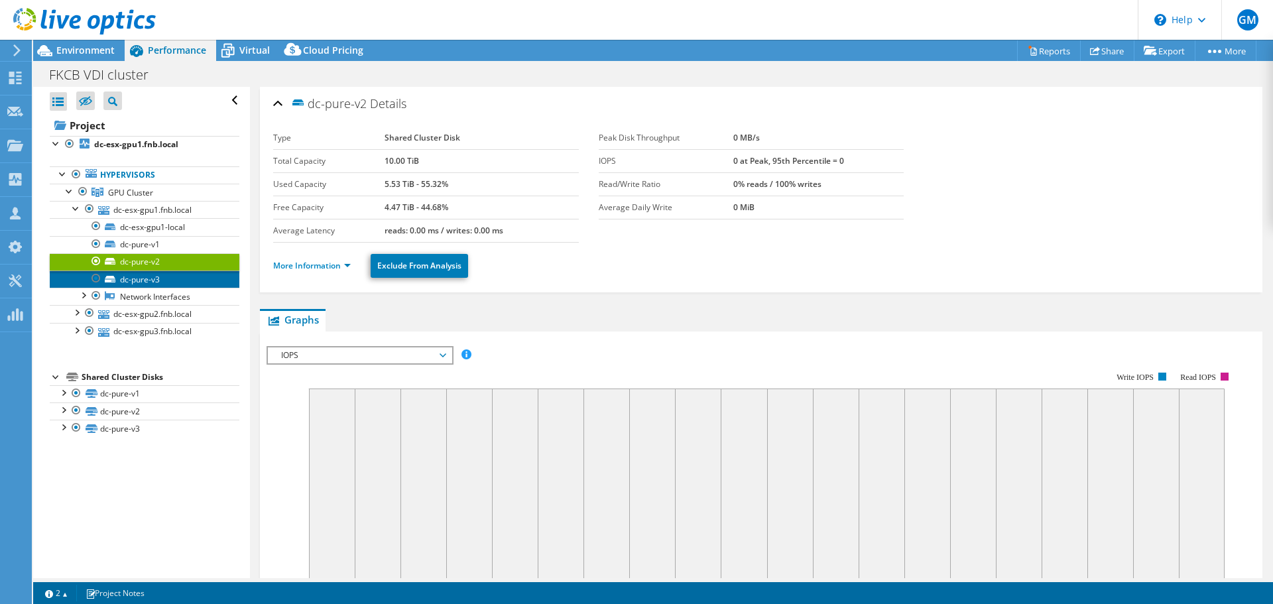
click at [176, 278] on link "dc-pure-v3" at bounding box center [145, 279] width 190 height 17
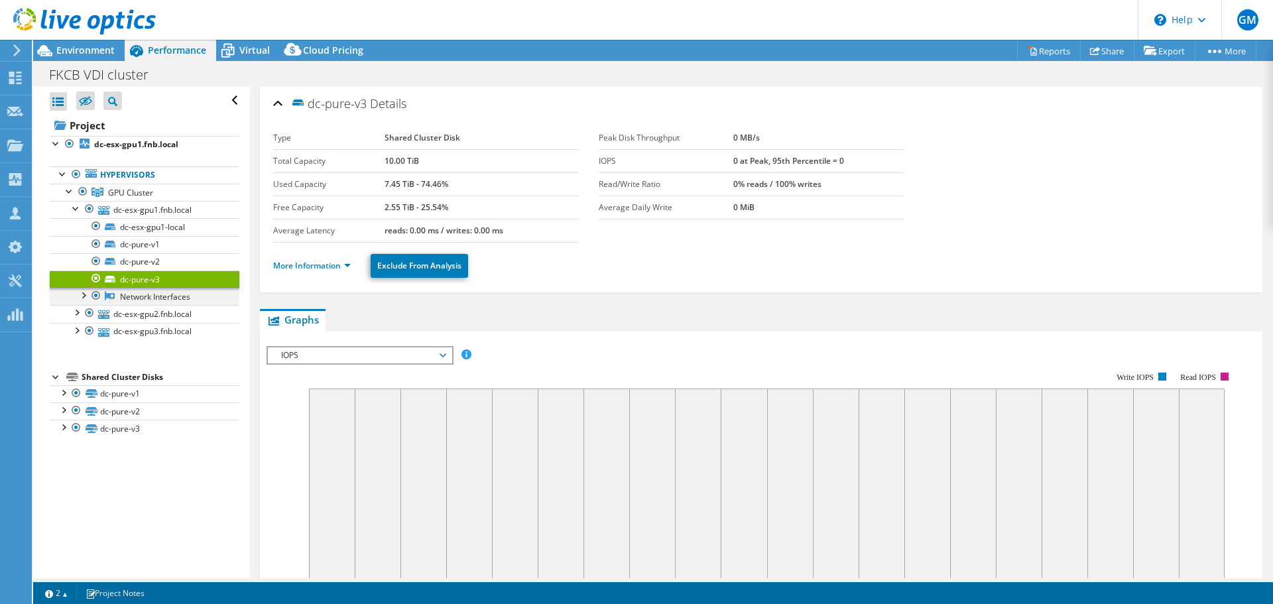
click at [84, 296] on div at bounding box center [82, 294] width 13 height 13
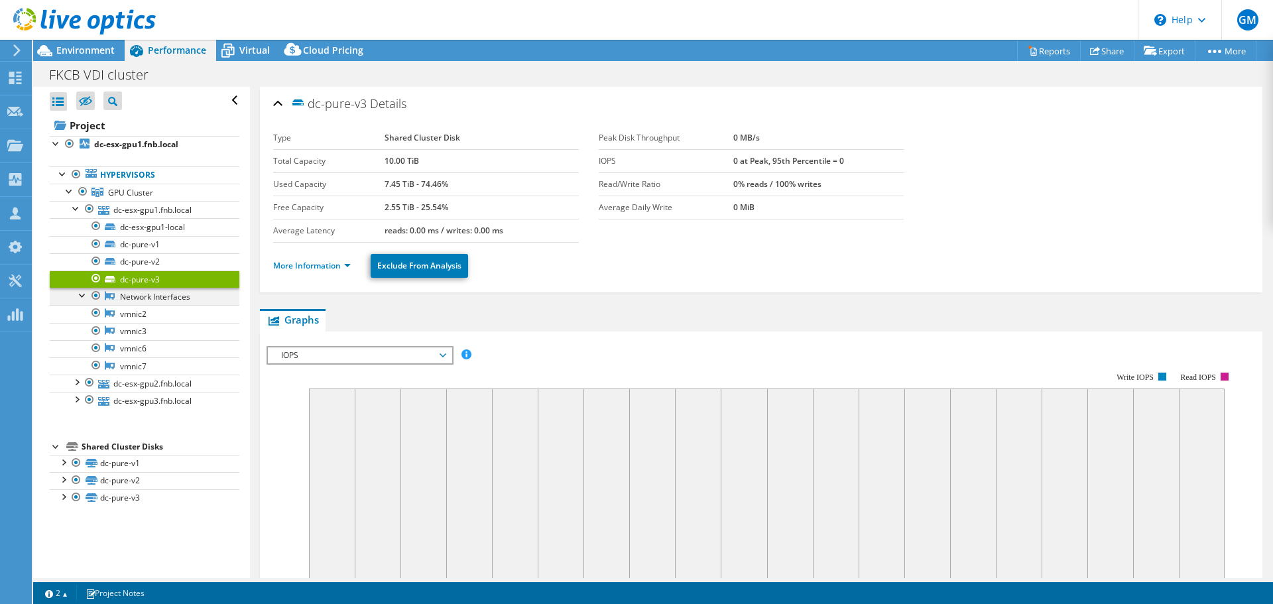
click at [84, 296] on div at bounding box center [82, 294] width 13 height 13
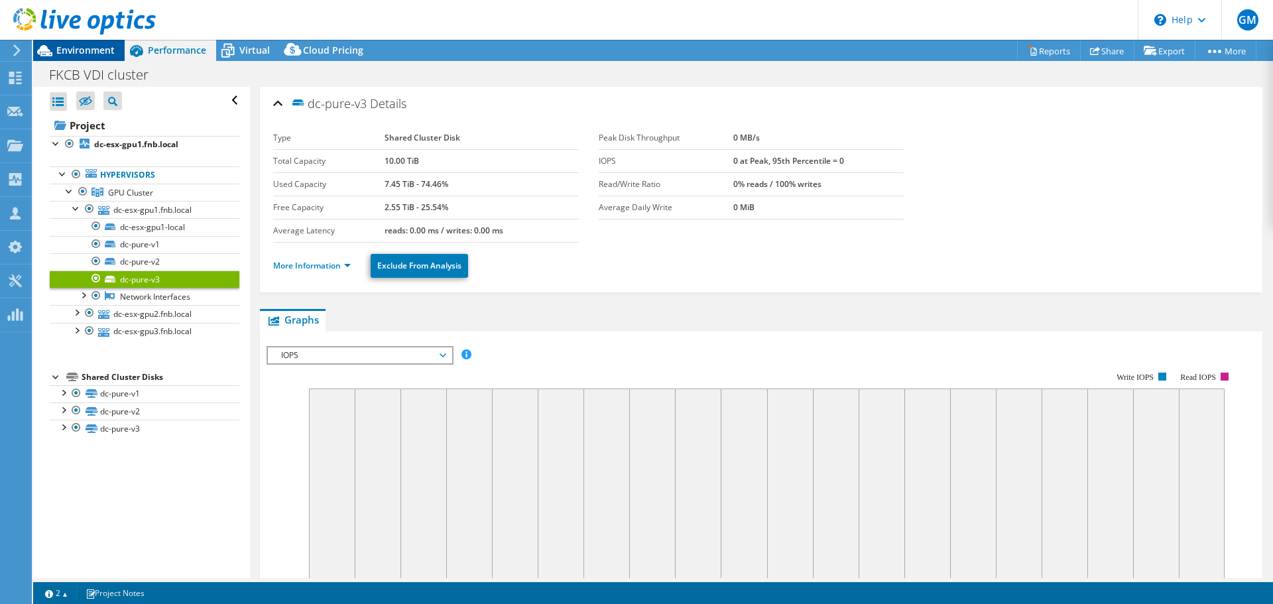
click at [101, 53] on span "Environment" at bounding box center [85, 50] width 58 height 13
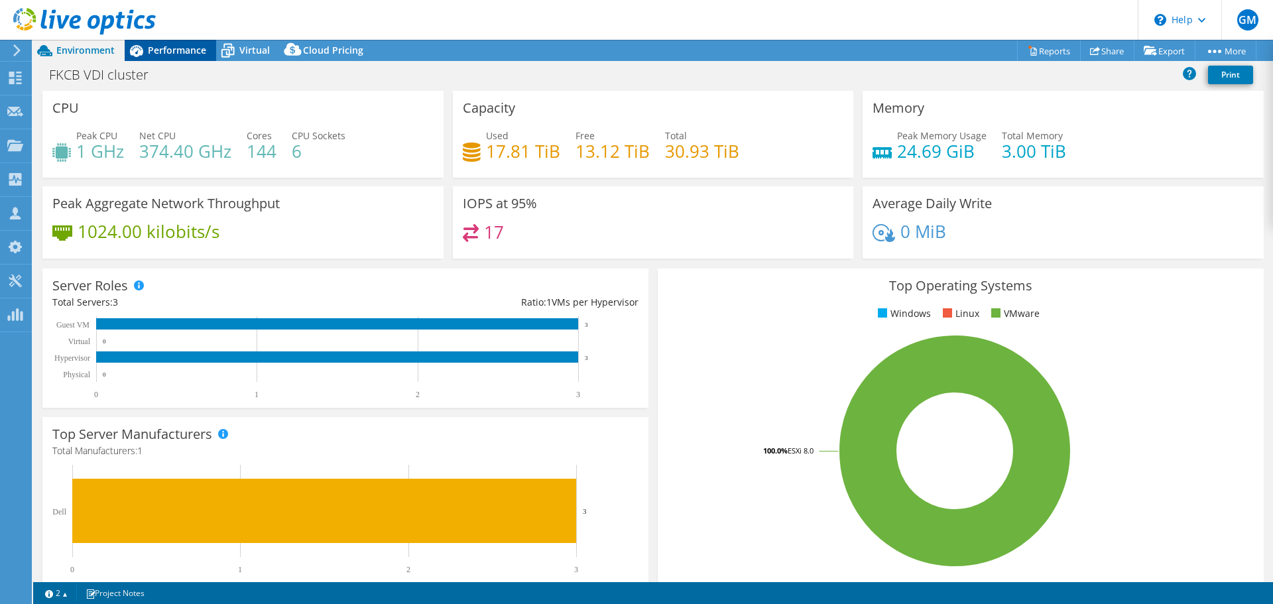
click at [169, 52] on span "Performance" at bounding box center [177, 50] width 58 height 13
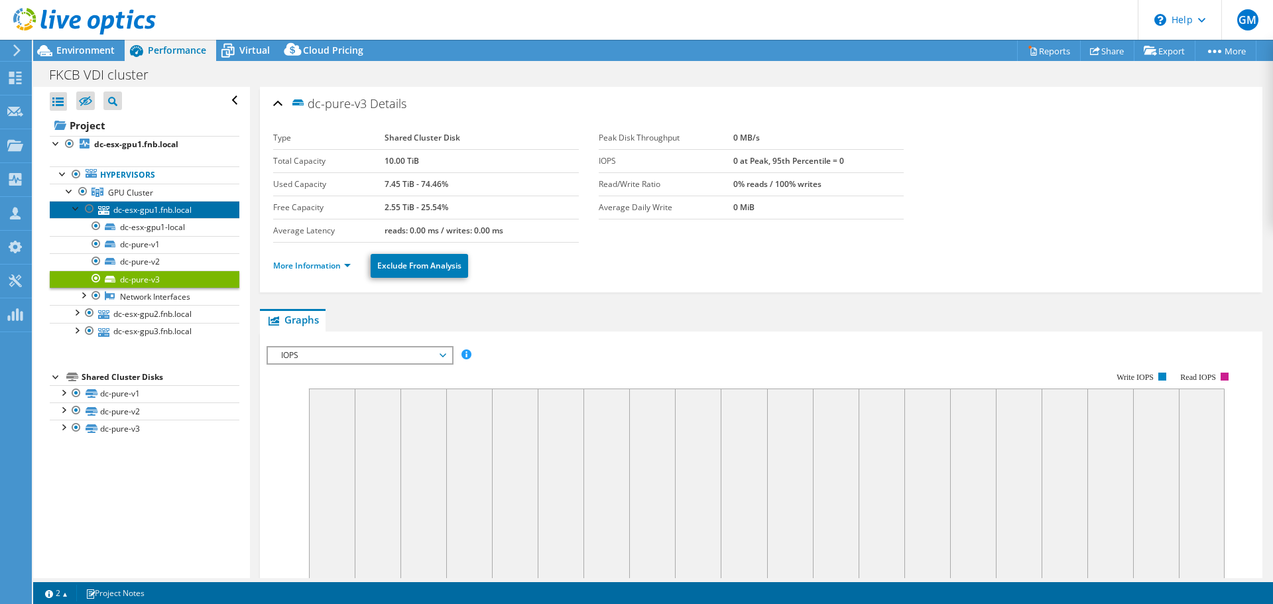
click at [131, 212] on link "dc-esx-gpu1.fnb.local" at bounding box center [145, 209] width 190 height 17
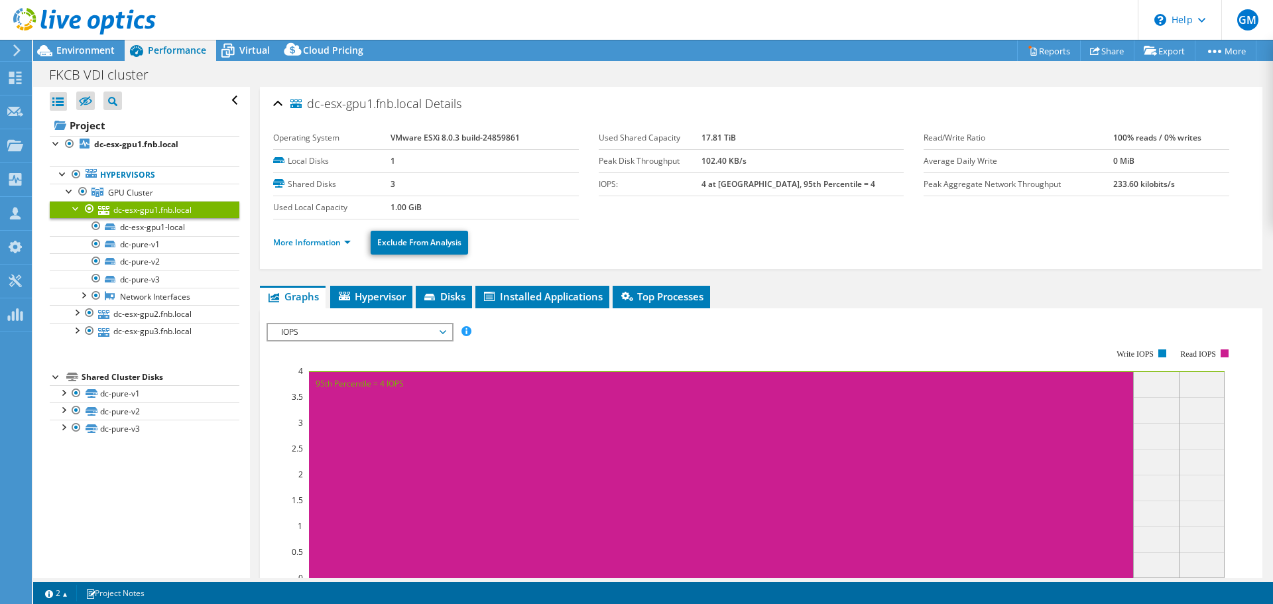
click at [76, 208] on div at bounding box center [76, 207] width 13 height 13
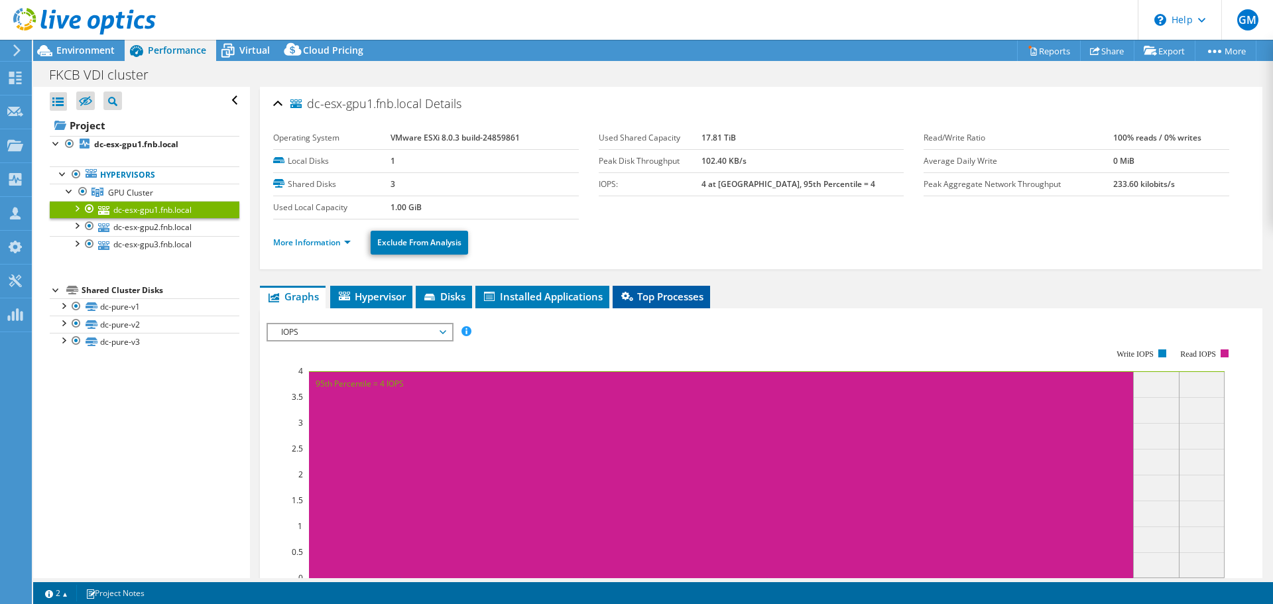
click at [687, 294] on span "Top Processes" at bounding box center [661, 296] width 84 height 13
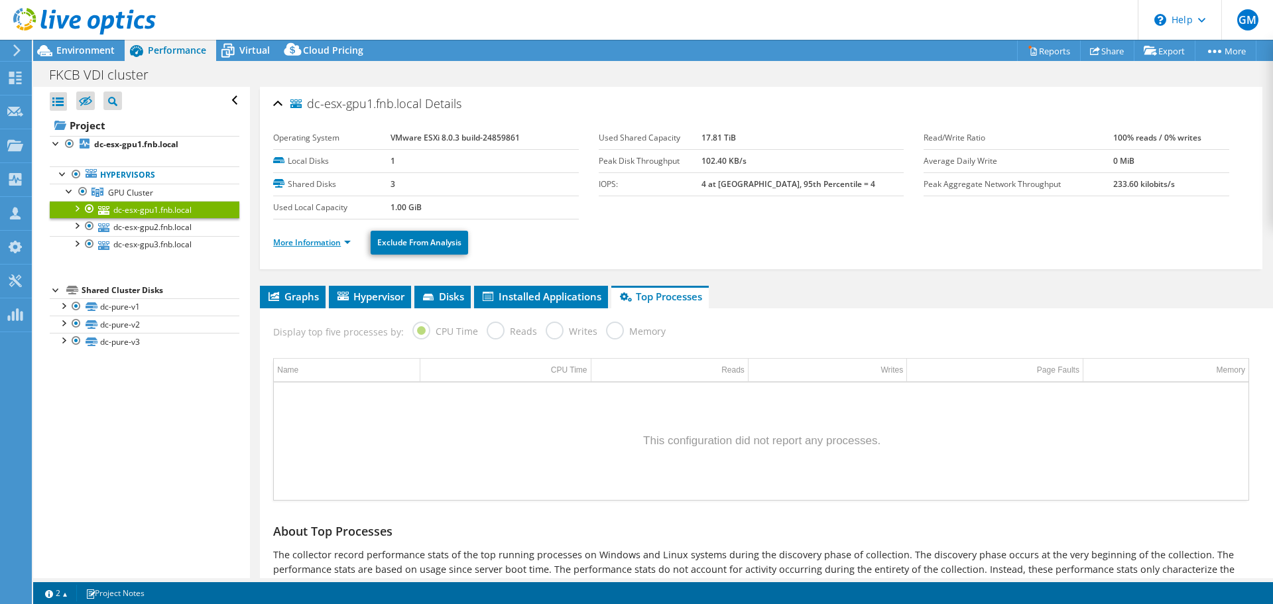
click at [349, 239] on link "More Information" at bounding box center [312, 242] width 78 height 11
